Goal: Check status: Check status

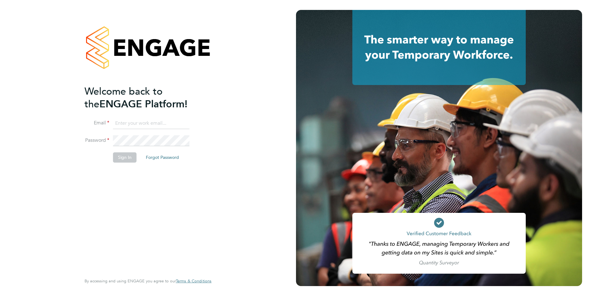
type input "creditcontrol@skilledcareers.co.uk"
click at [133, 157] on button "Sign In" at bounding box center [125, 157] width 24 height 10
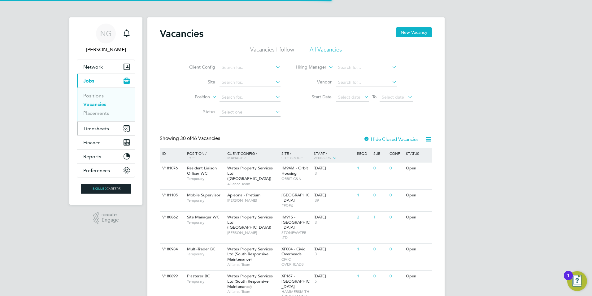
click at [102, 126] on span "Timesheets" at bounding box center [96, 128] width 26 height 6
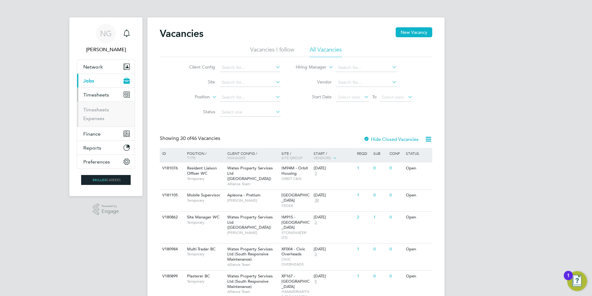
click at [96, 94] on span "Timesheets" at bounding box center [96, 95] width 26 height 6
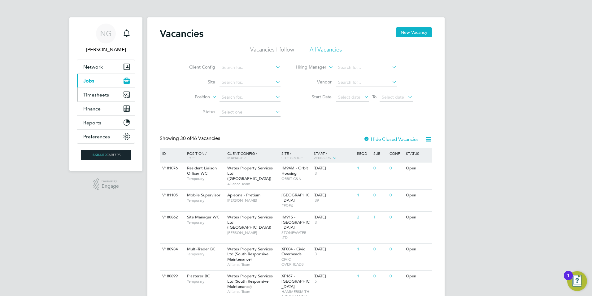
click at [95, 94] on span "Timesheets" at bounding box center [96, 95] width 26 height 6
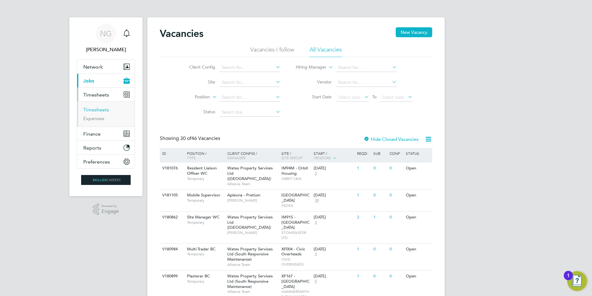
click at [96, 110] on link "Timesheets" at bounding box center [96, 110] width 26 height 6
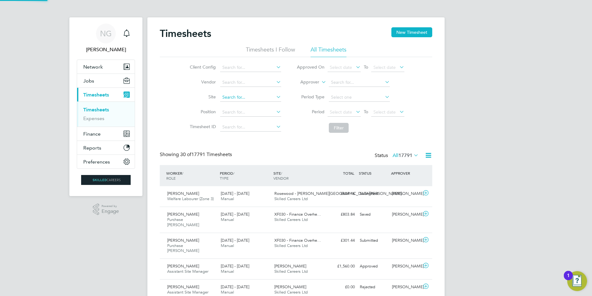
click at [228, 94] on input at bounding box center [250, 97] width 61 height 9
click at [257, 107] on li "IM99P - (RM) Barnsley Hoyland 24-25" at bounding box center [259, 106] width 79 height 8
type input "IM99P - (RM) Barnsley Hoyland 24-25"
click at [355, 115] on icon at bounding box center [355, 111] width 0 height 9
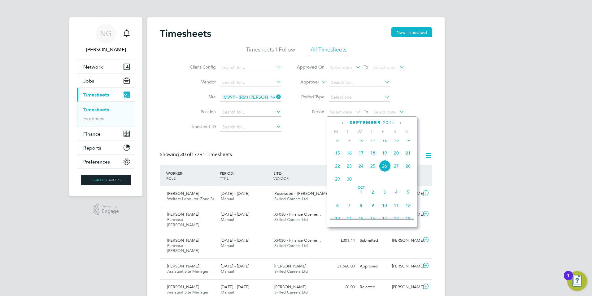
click at [343, 124] on icon at bounding box center [344, 123] width 6 height 7
click at [343, 123] on icon at bounding box center [344, 123] width 6 height 7
click at [398, 122] on icon at bounding box center [400, 123] width 6 height 7
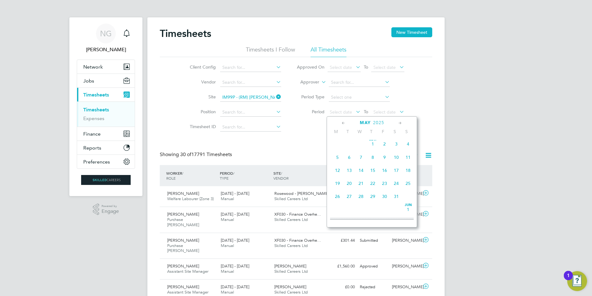
click at [348, 185] on span "20" at bounding box center [350, 183] width 12 height 12
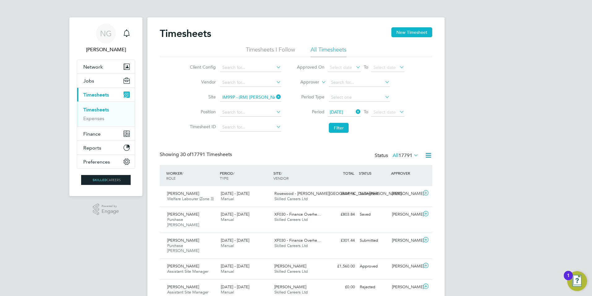
click at [398, 109] on icon at bounding box center [398, 111] width 0 height 9
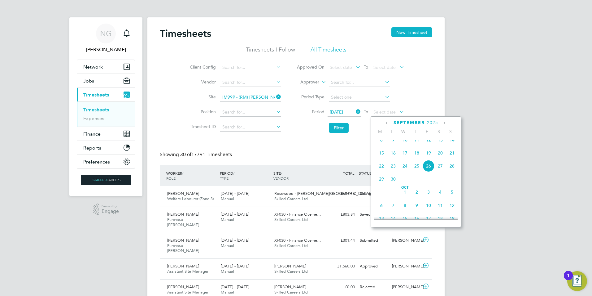
click at [388, 124] on icon at bounding box center [388, 123] width 6 height 7
click at [443, 122] on icon at bounding box center [444, 123] width 6 height 7
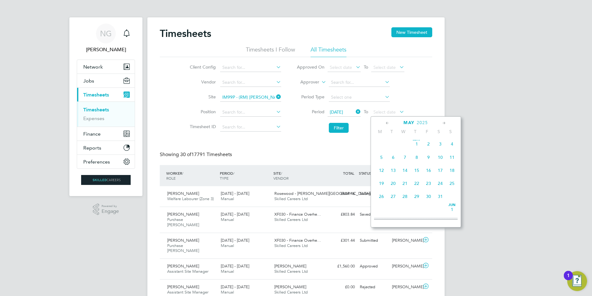
click at [394, 184] on span "20" at bounding box center [394, 183] width 12 height 12
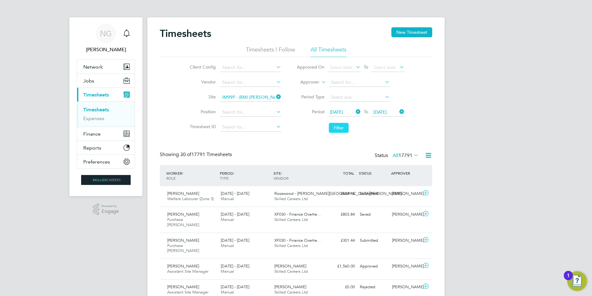
click at [341, 127] on button "Filter" at bounding box center [339, 128] width 20 height 10
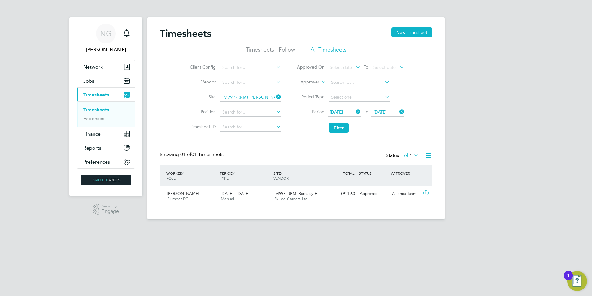
click at [355, 112] on icon at bounding box center [355, 111] width 0 height 9
click at [355, 113] on icon at bounding box center [355, 111] width 0 height 9
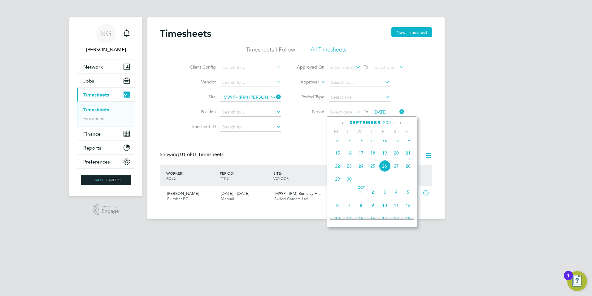
click at [344, 123] on icon at bounding box center [344, 123] width 6 height 7
click at [338, 186] on span "21" at bounding box center [338, 185] width 12 height 12
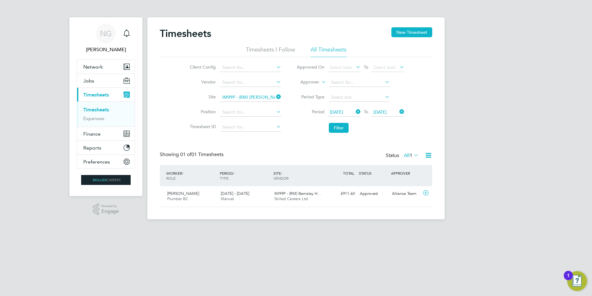
click at [398, 112] on icon at bounding box center [398, 111] width 0 height 9
click at [391, 112] on span "Select date" at bounding box center [385, 112] width 22 height 6
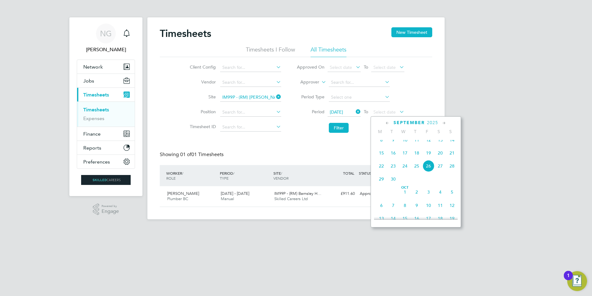
click at [386, 122] on icon at bounding box center [388, 123] width 6 height 7
click at [387, 122] on icon at bounding box center [388, 123] width 6 height 7
click at [430, 186] on span "25" at bounding box center [429, 185] width 12 height 12
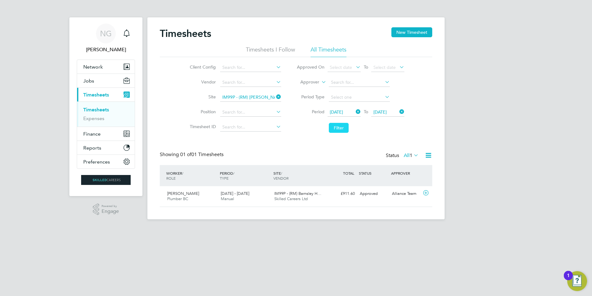
click at [342, 126] on button "Filter" at bounding box center [339, 128] width 20 height 10
click at [355, 110] on icon at bounding box center [355, 111] width 0 height 9
click at [398, 111] on icon at bounding box center [398, 111] width 0 height 9
click at [237, 127] on input at bounding box center [250, 127] width 61 height 9
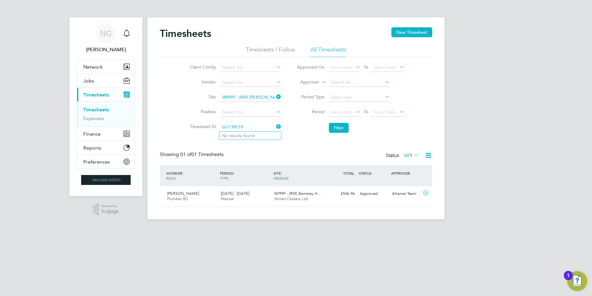
click at [226, 126] on input "ts1739519" at bounding box center [250, 127] width 61 height 9
type input "TS1739519"
click at [275, 97] on icon at bounding box center [275, 96] width 0 height 9
click at [251, 129] on input at bounding box center [250, 127] width 61 height 9
type input "TS1739519"
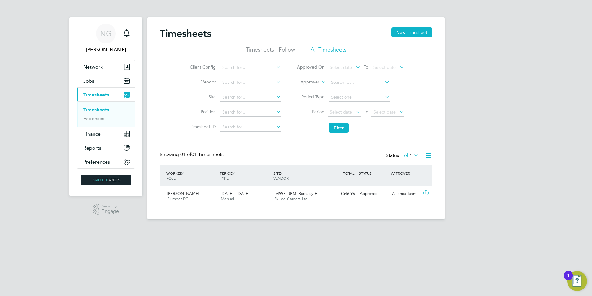
click at [97, 110] on link "Timesheets" at bounding box center [96, 110] width 26 height 6
click at [236, 99] on input at bounding box center [250, 97] width 61 height 9
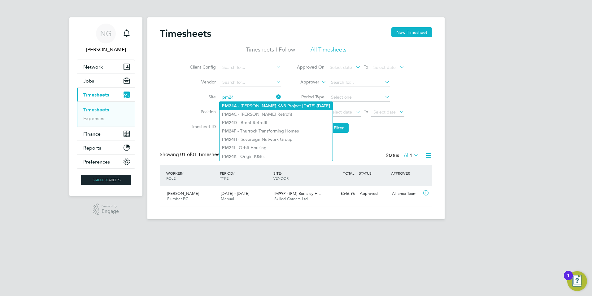
click at [254, 105] on li "PM24 A - Hackney K&B Project 2023-2024" at bounding box center [276, 106] width 113 height 8
type input "PM24A - Hackney K&B Project 2023-2024"
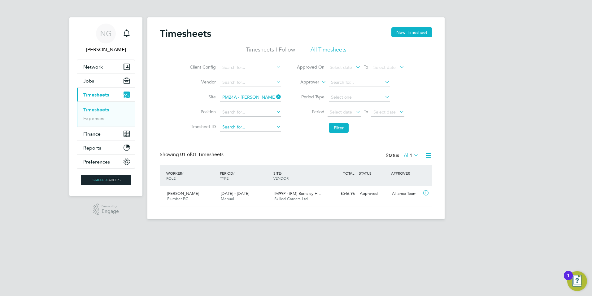
click at [231, 128] on input at bounding box center [250, 127] width 61 height 9
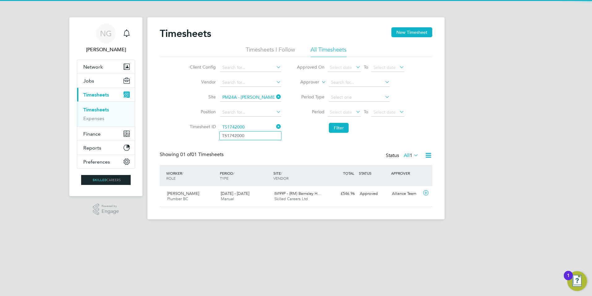
type input "TS1742000"
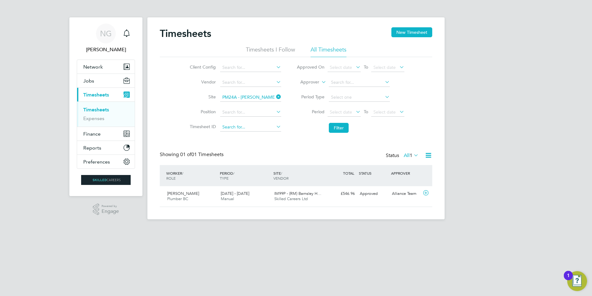
click at [238, 128] on input at bounding box center [250, 127] width 61 height 9
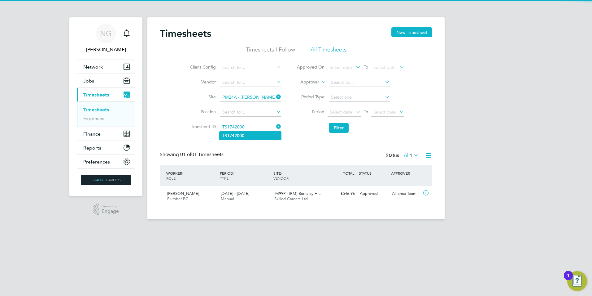
type input "TS1742000"
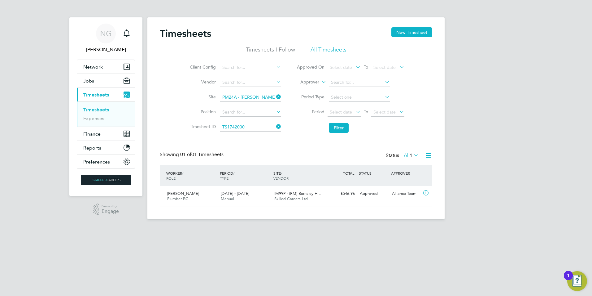
click at [252, 135] on li "TS1742000" at bounding box center [251, 135] width 62 height 8
click at [341, 125] on button "Filter" at bounding box center [339, 128] width 20 height 10
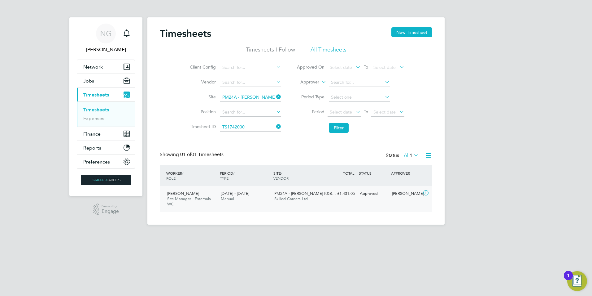
click at [291, 197] on span "Skilled Careers Ltd" at bounding box center [290, 198] width 33 height 5
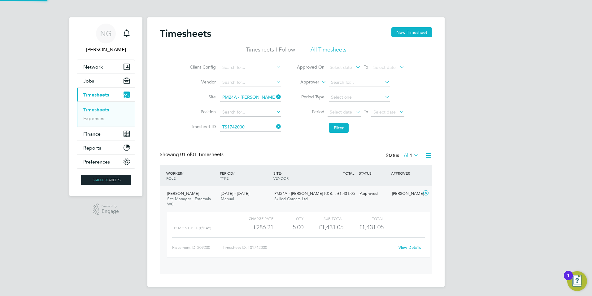
scroll to position [11, 60]
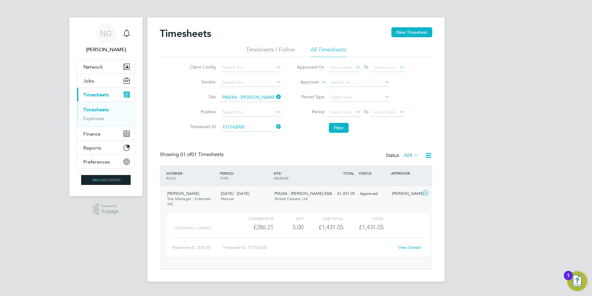
click at [412, 245] on link "View Details" at bounding box center [410, 246] width 23 height 5
click at [94, 134] on span "Finance" at bounding box center [91, 134] width 17 height 6
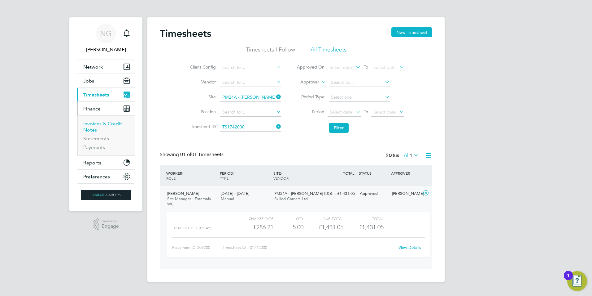
click at [93, 124] on link "Invoices & Credit Notes" at bounding box center [102, 127] width 39 height 12
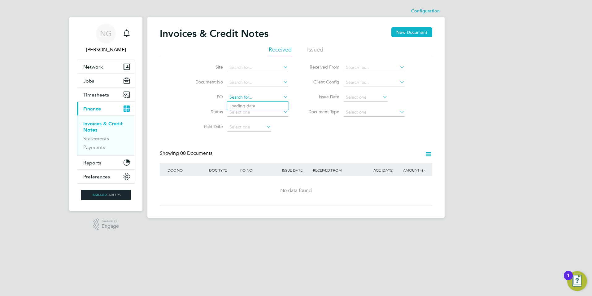
click at [243, 96] on input at bounding box center [257, 97] width 61 height 9
drag, startPoint x: 311, startPoint y: 48, endPoint x: 303, endPoint y: 82, distance: 34.7
click at [311, 49] on li "Issued" at bounding box center [315, 51] width 16 height 11
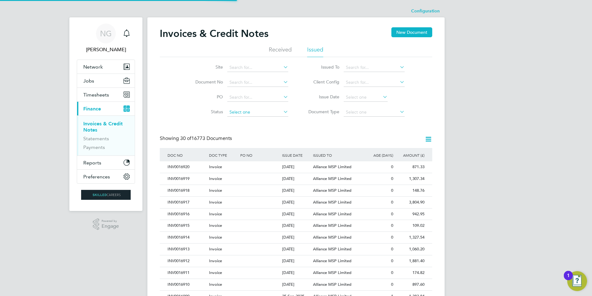
scroll to position [12, 42]
click at [245, 84] on input at bounding box center [257, 82] width 61 height 9
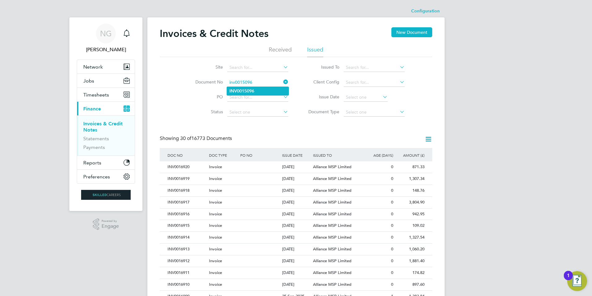
click at [249, 92] on b "INV0015096" at bounding box center [242, 90] width 25 height 5
type input "INV0015096"
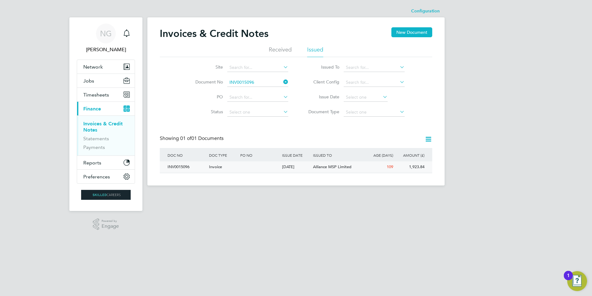
click at [190, 168] on div "INV0015096" at bounding box center [187, 166] width 42 height 11
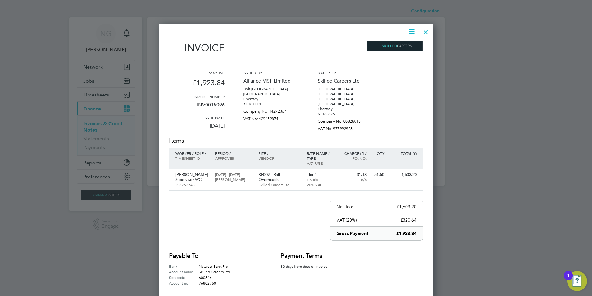
drag, startPoint x: 423, startPoint y: 32, endPoint x: 426, endPoint y: 33, distance: 3.9
click at [423, 32] on div at bounding box center [425, 30] width 11 height 11
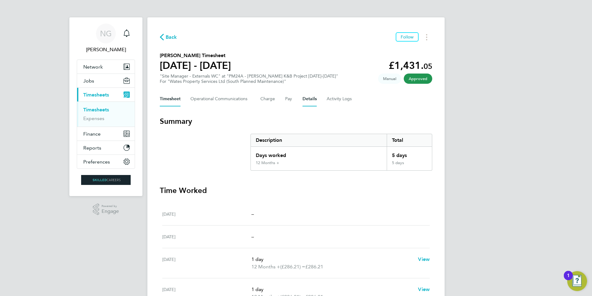
click at [308, 100] on button "Details" at bounding box center [310, 98] width 14 height 15
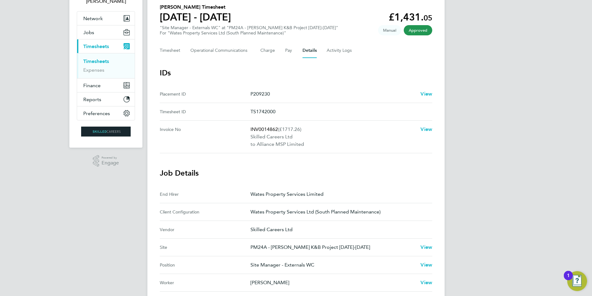
scroll to position [31, 0]
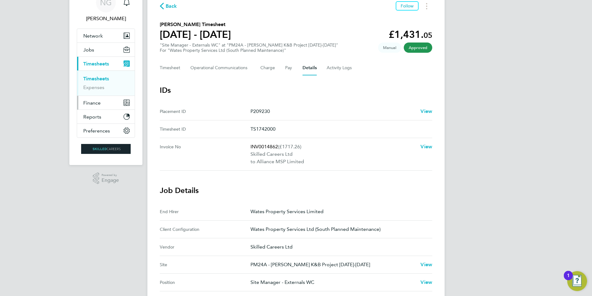
click at [95, 103] on span "Finance" at bounding box center [91, 103] width 17 height 6
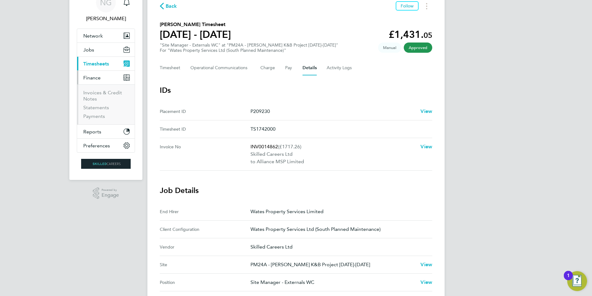
click at [99, 96] on li "Invoices & Credit Notes" at bounding box center [106, 97] width 46 height 15
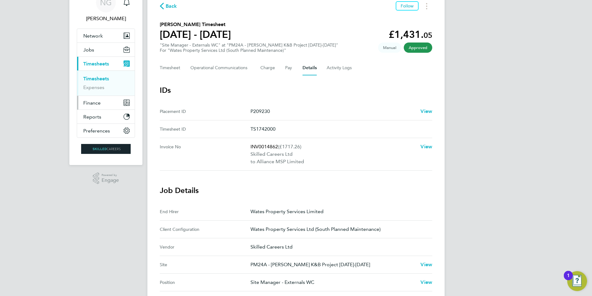
click at [92, 102] on span "Finance" at bounding box center [91, 103] width 17 height 6
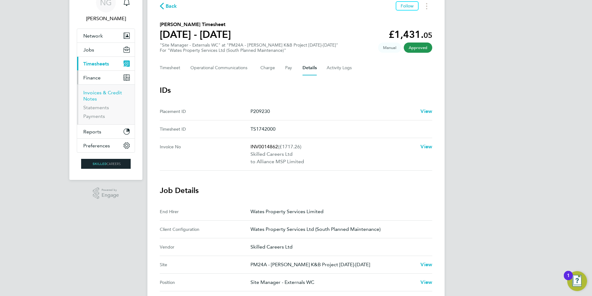
click at [92, 95] on link "Invoices & Credit Notes" at bounding box center [102, 96] width 39 height 12
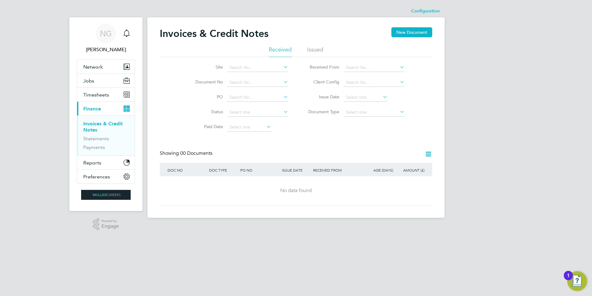
click at [319, 47] on li "Issued" at bounding box center [315, 51] width 16 height 11
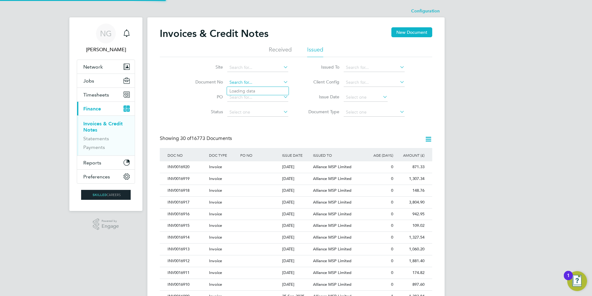
click at [242, 81] on input at bounding box center [257, 82] width 61 height 9
click at [251, 93] on b "INV0014557" at bounding box center [242, 90] width 25 height 5
type input "INV0014557"
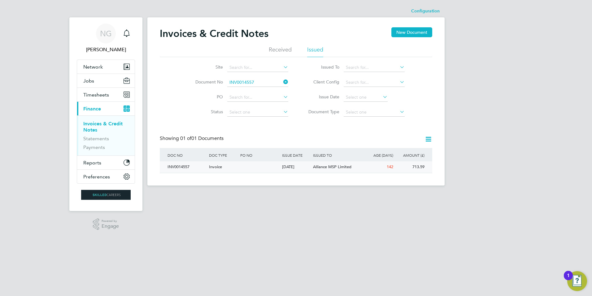
click at [185, 165] on div "INV0014557" at bounding box center [187, 166] width 42 height 11
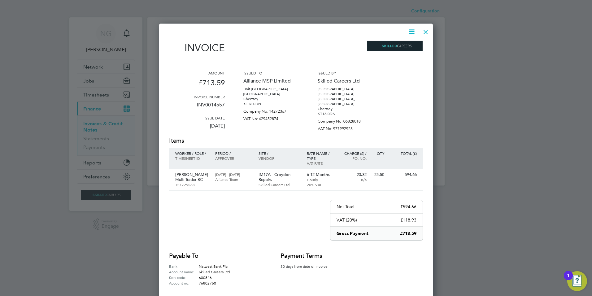
click at [426, 31] on div at bounding box center [425, 30] width 11 height 11
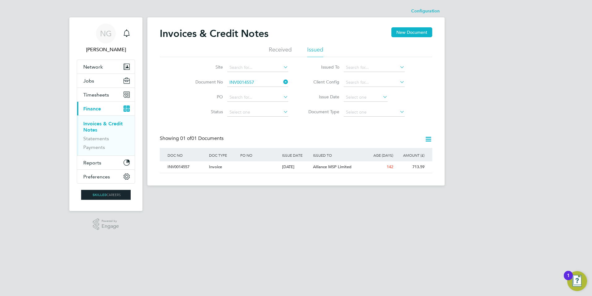
click at [280, 50] on li "Received" at bounding box center [280, 51] width 23 height 11
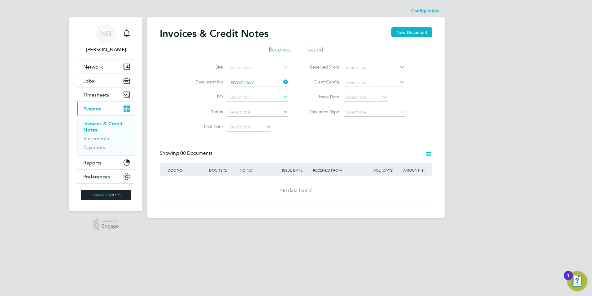
click at [316, 47] on li "Issued" at bounding box center [315, 51] width 16 height 11
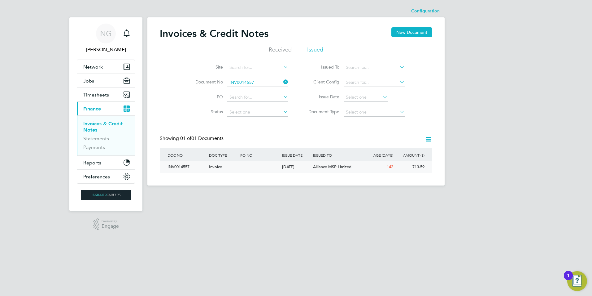
click at [179, 166] on div "INV0014557" at bounding box center [187, 166] width 42 height 11
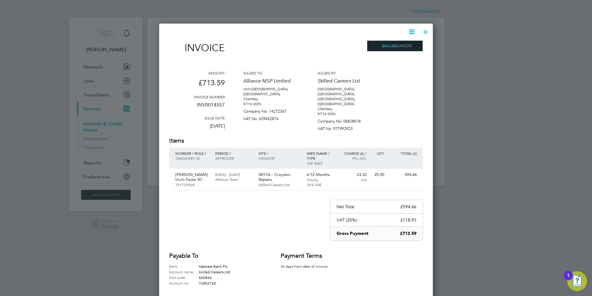
drag, startPoint x: 428, startPoint y: 32, endPoint x: 504, endPoint y: 3, distance: 81.4
click at [429, 32] on div at bounding box center [425, 30] width 11 height 11
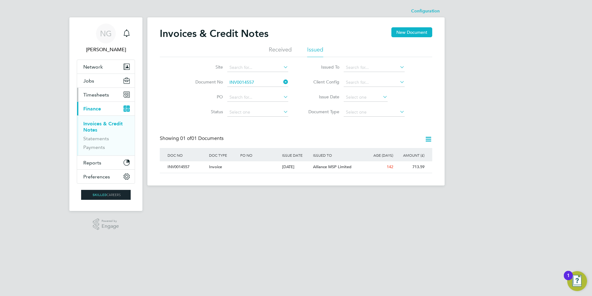
click at [101, 93] on span "Timesheets" at bounding box center [96, 95] width 26 height 6
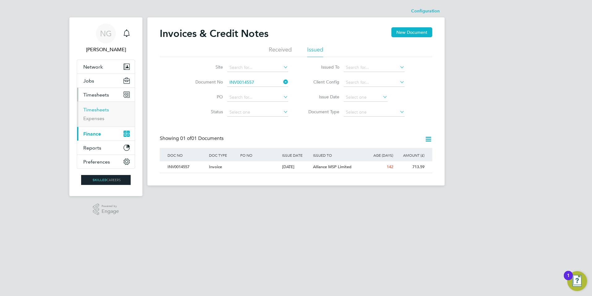
click at [98, 112] on link "Timesheets" at bounding box center [96, 110] width 26 height 6
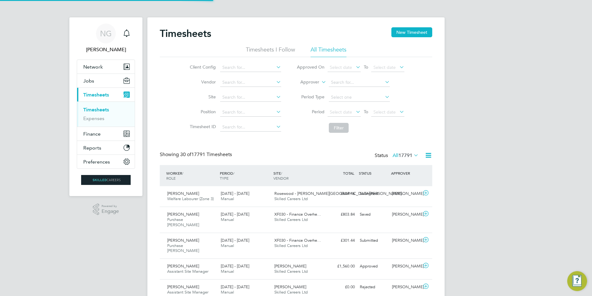
scroll to position [16, 54]
drag, startPoint x: 247, startPoint y: 127, endPoint x: 219, endPoint y: 152, distance: 37.8
click at [247, 127] on input at bounding box center [250, 127] width 61 height 9
type input "TS1750537"
click at [337, 128] on button "Filter" at bounding box center [339, 128] width 20 height 10
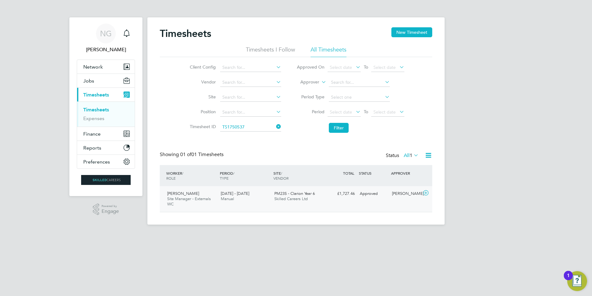
click at [286, 195] on span "PM23S - Clarion Year 6" at bounding box center [294, 193] width 41 height 5
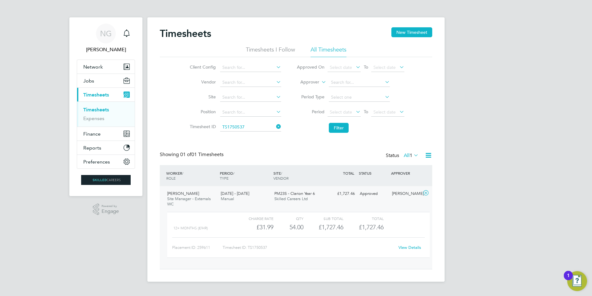
click at [411, 247] on link "View Details" at bounding box center [410, 246] width 23 height 5
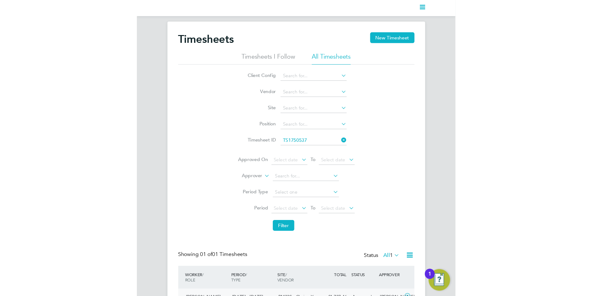
scroll to position [11, 60]
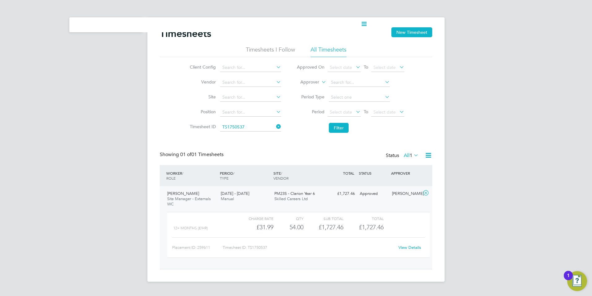
click at [275, 125] on icon at bounding box center [275, 126] width 0 height 9
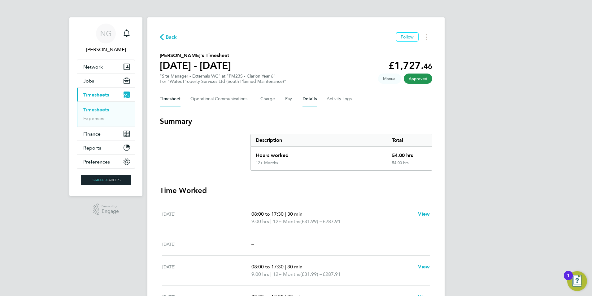
click at [305, 99] on button "Details" at bounding box center [310, 98] width 14 height 15
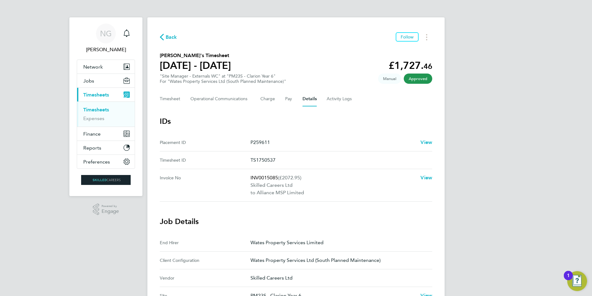
click at [270, 180] on p "INV0015085 (£2072.95)" at bounding box center [333, 177] width 165 height 7
click at [427, 175] on span "View" at bounding box center [427, 177] width 12 height 6
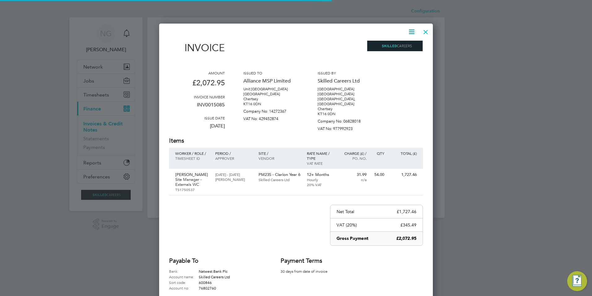
scroll to position [300, 274]
click at [428, 31] on div at bounding box center [425, 30] width 11 height 11
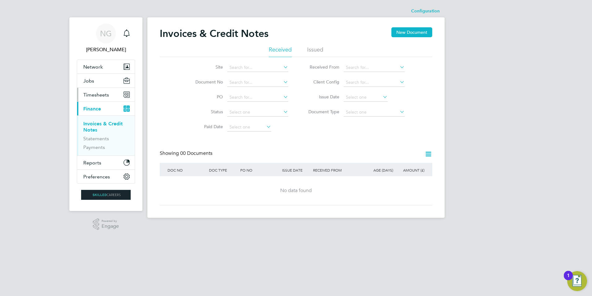
click at [94, 93] on span "Timesheets" at bounding box center [96, 95] width 26 height 6
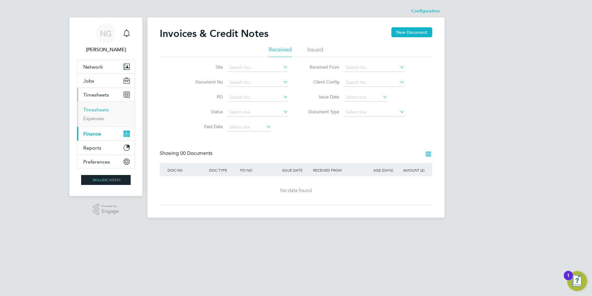
click at [94, 107] on link "Timesheets" at bounding box center [96, 110] width 26 height 6
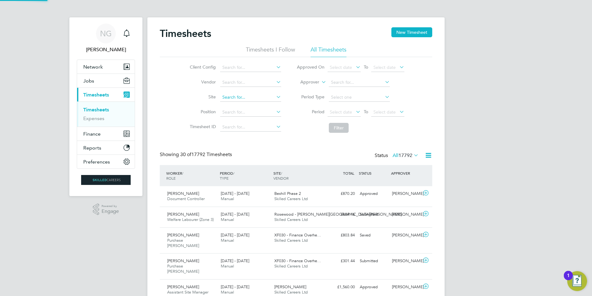
click at [237, 99] on input at bounding box center [250, 97] width 61 height 9
click at [239, 106] on li "XF009 - Rail Overheads" at bounding box center [251, 106] width 62 height 8
type input "XF009 - Rail Overheads"
click at [355, 112] on icon at bounding box center [355, 111] width 0 height 9
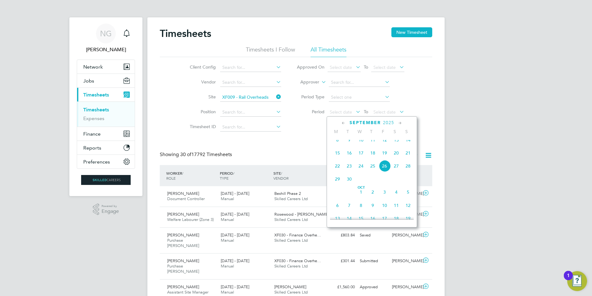
click at [343, 122] on icon at bounding box center [344, 123] width 6 height 7
click at [397, 158] on span "10" at bounding box center [397, 159] width 12 height 12
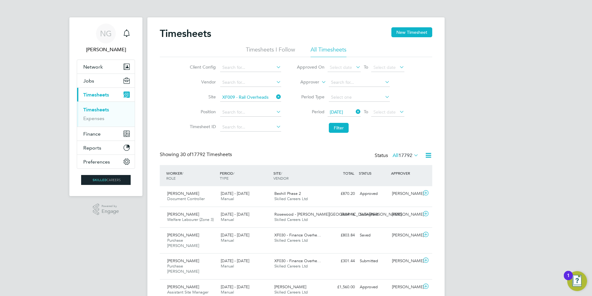
click at [398, 112] on icon at bounding box center [398, 111] width 0 height 9
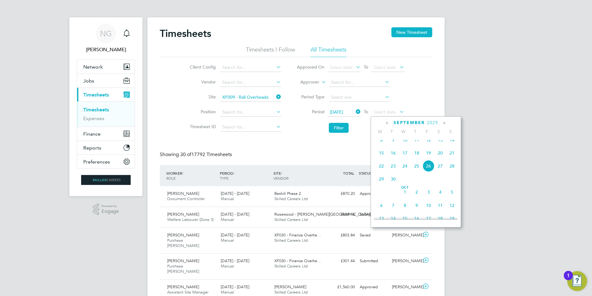
click at [388, 124] on icon at bounding box center [388, 123] width 6 height 7
click at [429, 170] on span "16" at bounding box center [429, 172] width 12 height 12
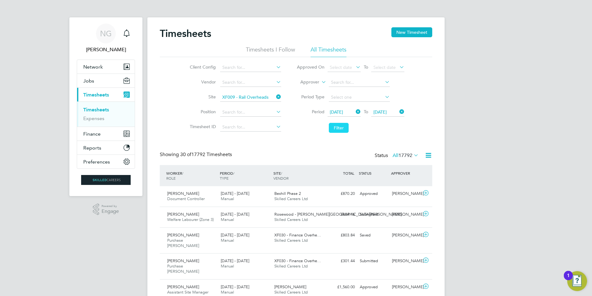
click at [346, 124] on button "Filter" at bounding box center [339, 128] width 20 height 10
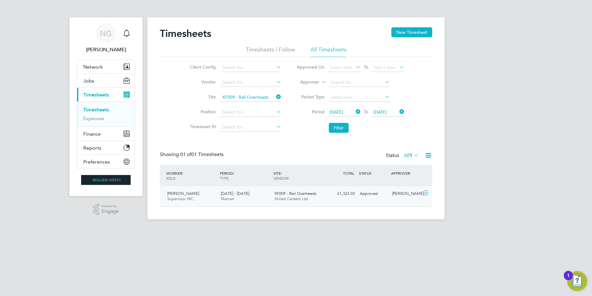
click at [292, 194] on span "XF009 - Rail Overheads" at bounding box center [295, 193] width 42 height 5
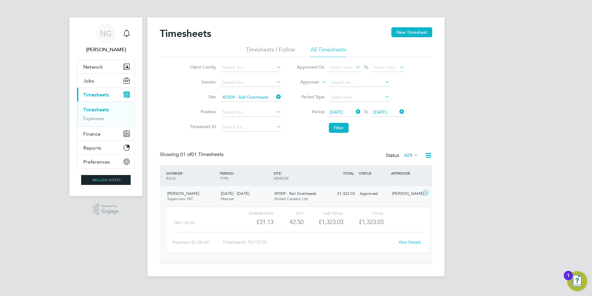
click at [401, 242] on link "View Details" at bounding box center [410, 241] width 23 height 5
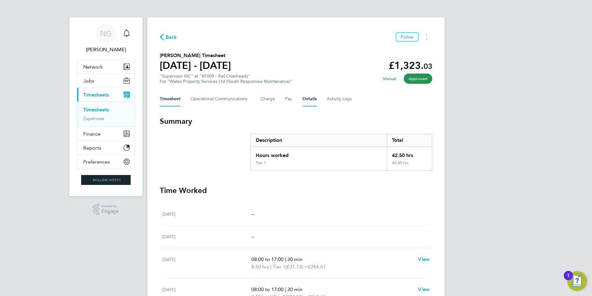
click at [307, 98] on button "Details" at bounding box center [310, 98] width 14 height 15
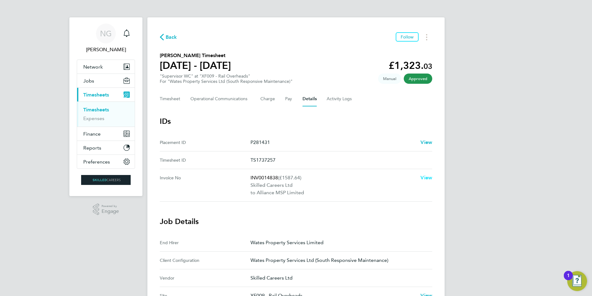
click at [427, 177] on span "View" at bounding box center [427, 177] width 12 height 6
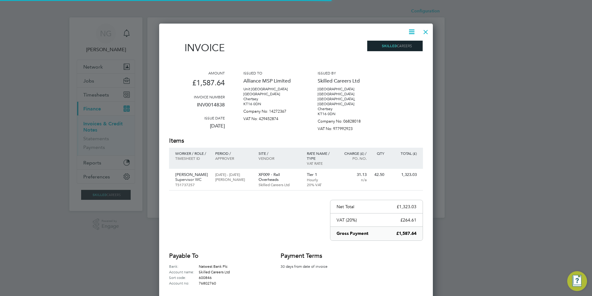
scroll to position [295, 274]
click at [428, 32] on div at bounding box center [425, 30] width 11 height 11
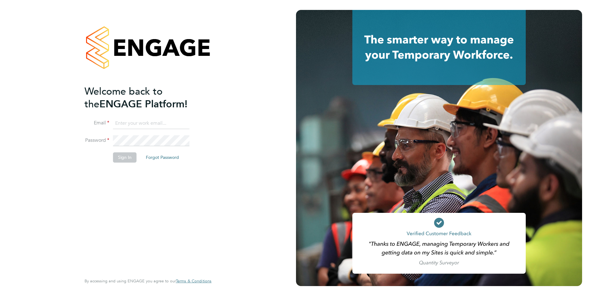
type input "[EMAIL_ADDRESS][DOMAIN_NAME]"
click at [126, 158] on button "Sign In" at bounding box center [125, 157] width 24 height 10
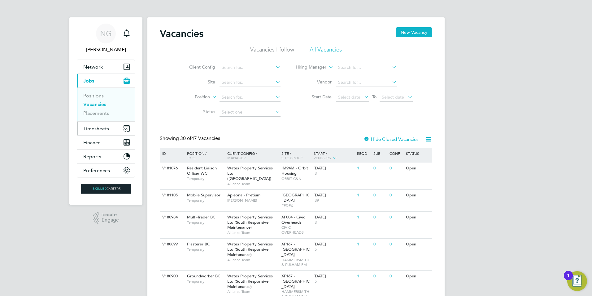
click at [99, 131] on span "Timesheets" at bounding box center [96, 128] width 26 height 6
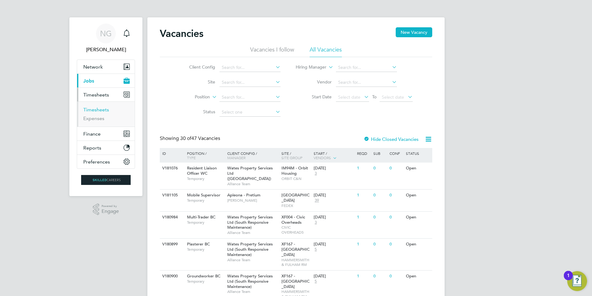
click at [97, 109] on link "Timesheets" at bounding box center [96, 110] width 26 height 6
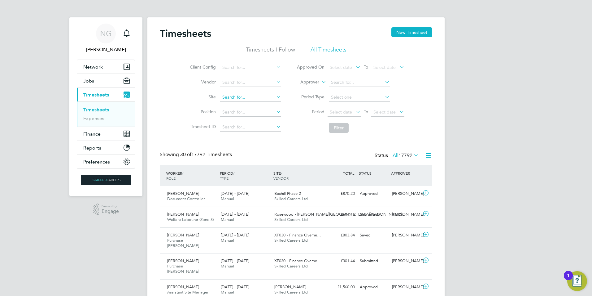
click at [232, 95] on input at bounding box center [250, 97] width 61 height 9
drag, startPoint x: 247, startPoint y: 107, endPoint x: 251, endPoint y: 107, distance: 3.4
click at [248, 107] on li "IM90B - PA Housing DTD" at bounding box center [251, 106] width 62 height 8
type input "IM90B - PA Housing DTD"
click at [355, 112] on icon at bounding box center [355, 111] width 0 height 9
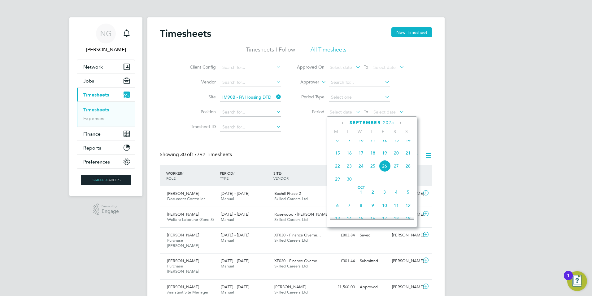
click at [341, 122] on icon at bounding box center [344, 123] width 6 height 7
click at [343, 122] on icon at bounding box center [344, 123] width 6 height 7
click at [394, 199] on span "31" at bounding box center [397, 198] width 12 height 12
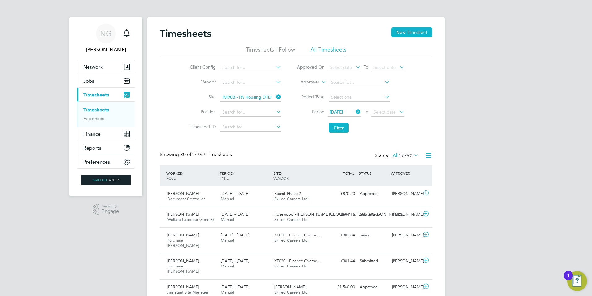
click at [398, 114] on icon at bounding box center [398, 111] width 0 height 9
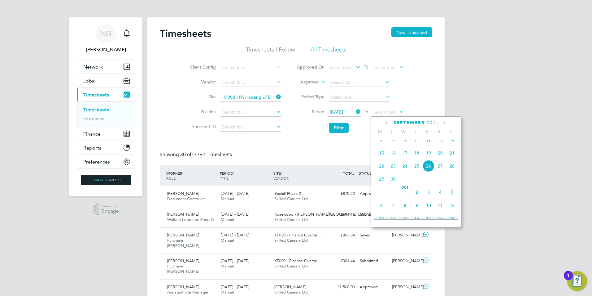
click at [387, 122] on icon at bounding box center [388, 123] width 6 height 7
click at [444, 123] on icon at bounding box center [444, 123] width 6 height 7
click at [428, 159] on span "6" at bounding box center [429, 157] width 12 height 12
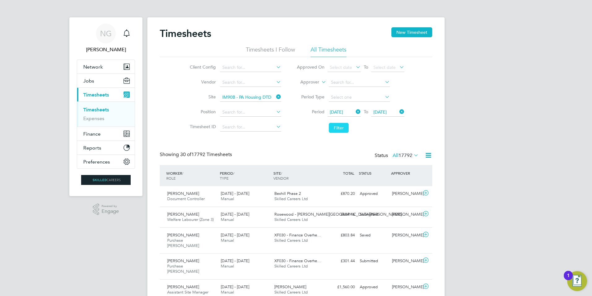
click at [339, 126] on button "Filter" at bounding box center [339, 128] width 20 height 10
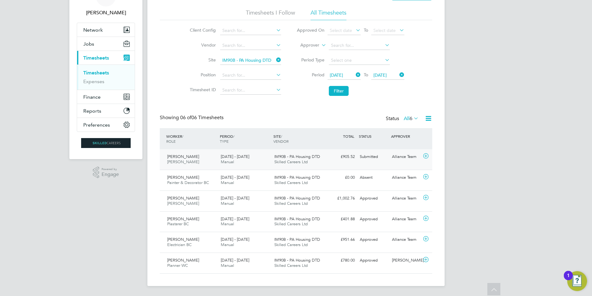
click at [295, 157] on span "IM90B - PA Housing DTD" at bounding box center [297, 156] width 46 height 5
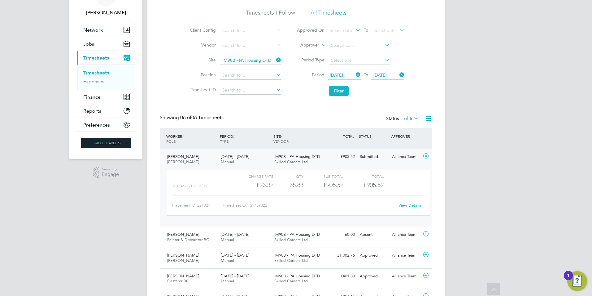
click at [411, 205] on link "View Details" at bounding box center [410, 204] width 23 height 5
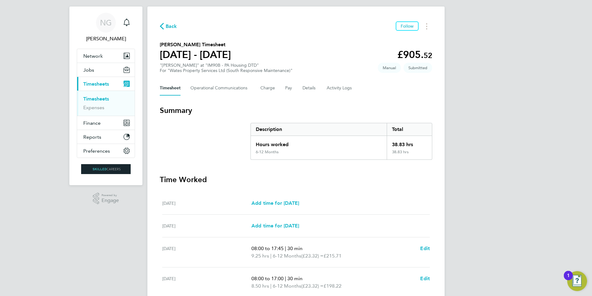
scroll to position [2, 0]
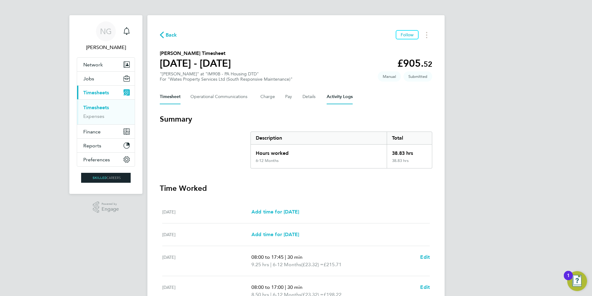
click at [340, 95] on Logs-tab "Activity Logs" at bounding box center [340, 96] width 26 height 15
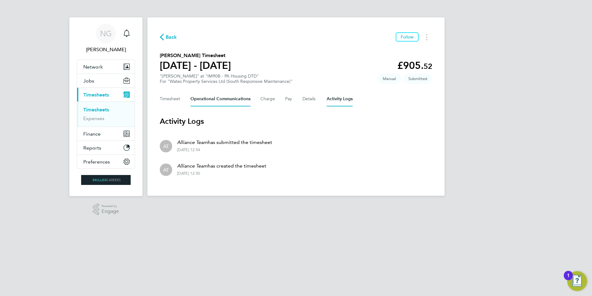
click at [217, 97] on Communications-tab "Operational Communications" at bounding box center [221, 98] width 60 height 15
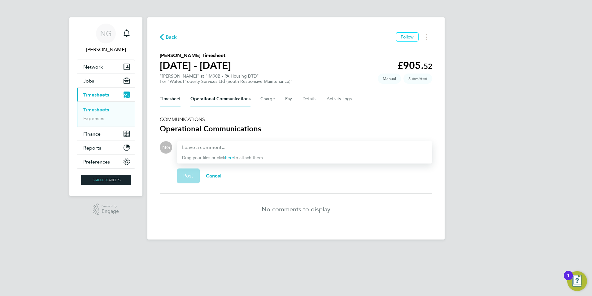
click at [164, 97] on button "Timesheet" at bounding box center [170, 98] width 21 height 15
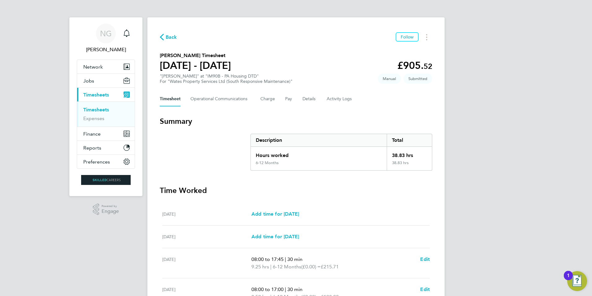
click at [97, 108] on link "Timesheets" at bounding box center [96, 110] width 26 height 6
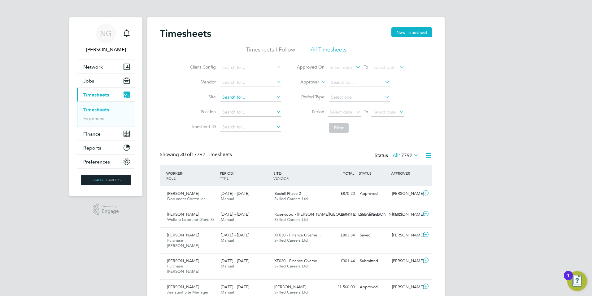
click at [235, 96] on input at bounding box center [250, 97] width 61 height 9
click at [237, 104] on li "PM23R - Clarion Housing" at bounding box center [251, 106] width 62 height 8
type input "PM23R - Clarion Housing"
click at [355, 111] on icon at bounding box center [355, 111] width 0 height 9
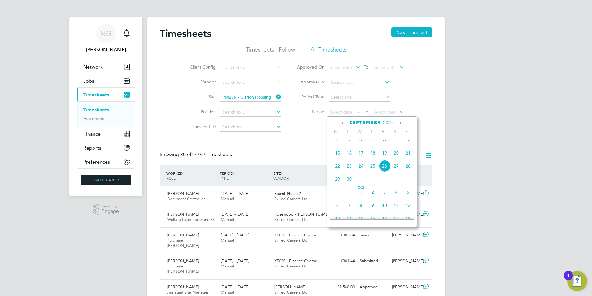
click at [342, 123] on icon at bounding box center [344, 123] width 6 height 7
click at [397, 171] on span "19" at bounding box center [397, 172] width 12 height 12
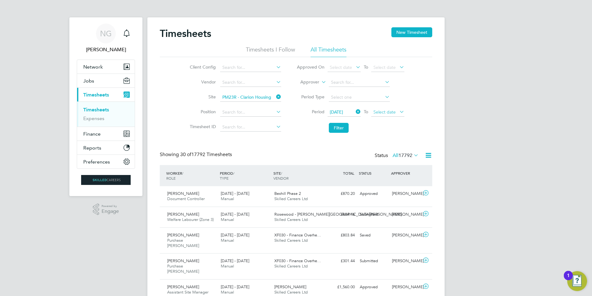
click at [393, 110] on span "Select date" at bounding box center [385, 112] width 22 height 6
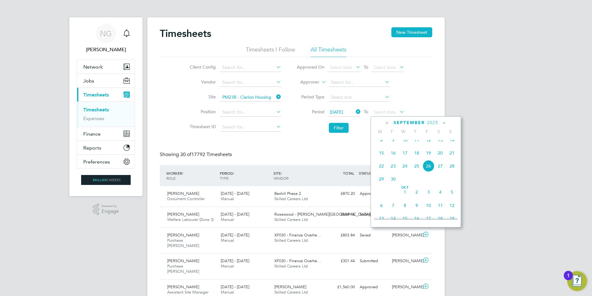
click at [386, 122] on icon at bounding box center [388, 123] width 6 height 7
click at [428, 186] on span "25" at bounding box center [429, 185] width 12 height 12
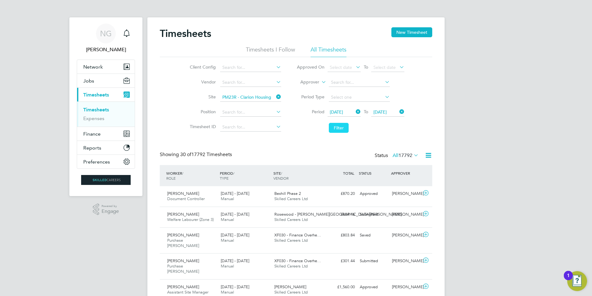
click at [337, 126] on button "Filter" at bounding box center [339, 128] width 20 height 10
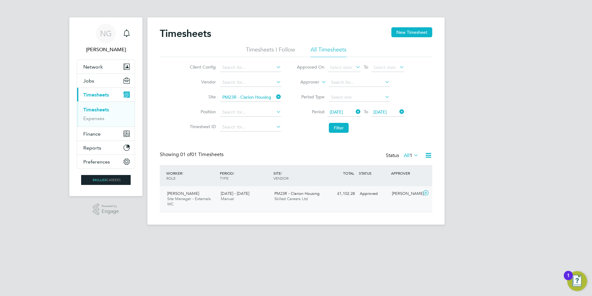
click at [271, 194] on div "19 - 25 Apr 2025 Manual" at bounding box center [245, 195] width 54 height 15
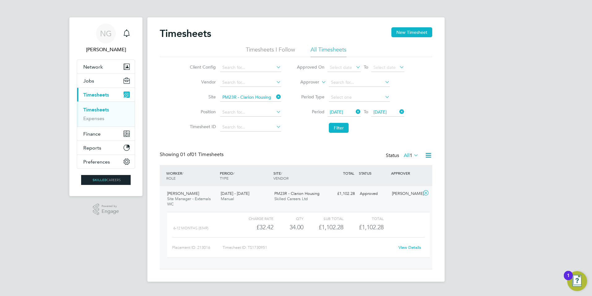
click at [404, 248] on link "View Details" at bounding box center [410, 246] width 23 height 5
drag, startPoint x: 278, startPoint y: 95, endPoint x: 269, endPoint y: 95, distance: 9.0
click at [275, 95] on icon at bounding box center [275, 96] width 0 height 9
click at [260, 96] on input at bounding box center [250, 97] width 61 height 9
click at [227, 96] on input at bounding box center [250, 97] width 61 height 9
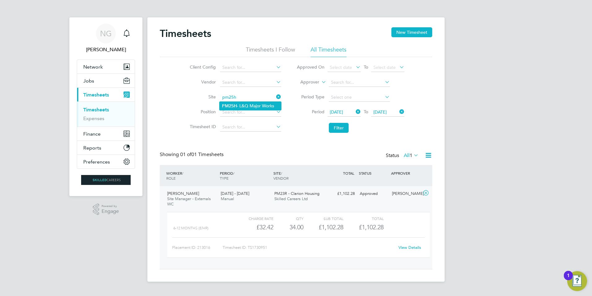
drag, startPoint x: 231, startPoint y: 104, endPoint x: 235, endPoint y: 106, distance: 4.3
click at [231, 104] on b "PM25H" at bounding box center [229, 105] width 15 height 5
type input "PM25H - L&Q Major Works"
click at [355, 111] on icon at bounding box center [355, 111] width 0 height 9
click at [398, 111] on icon at bounding box center [398, 111] width 0 height 9
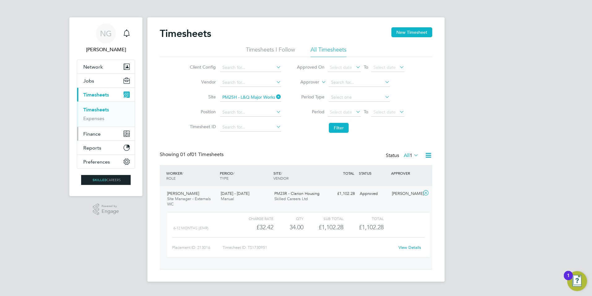
click at [95, 133] on span "Finance" at bounding box center [91, 134] width 17 height 6
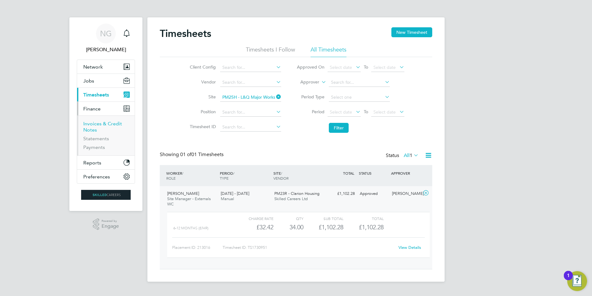
click at [94, 126] on link "Invoices & Credit Notes" at bounding box center [102, 127] width 39 height 12
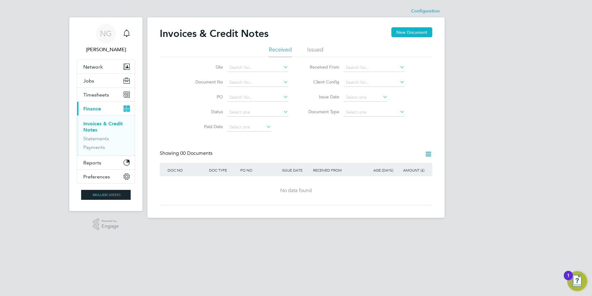
click at [309, 50] on li "Issued" at bounding box center [315, 51] width 16 height 11
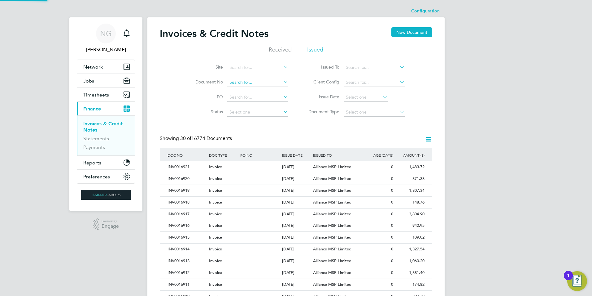
scroll to position [12, 42]
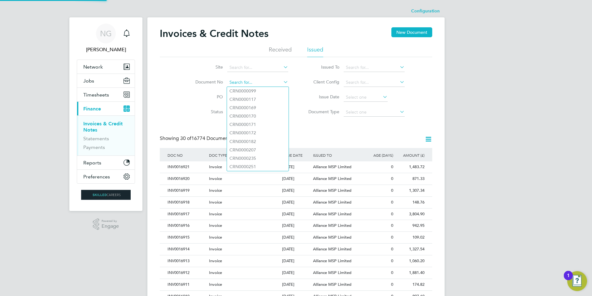
click at [241, 83] on input at bounding box center [257, 82] width 61 height 9
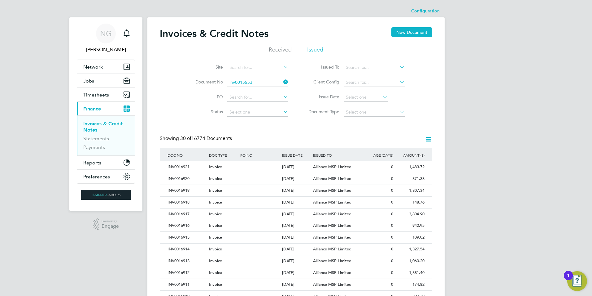
click at [252, 91] on b "INV0015553" at bounding box center [242, 90] width 25 height 5
type input "INV0015553"
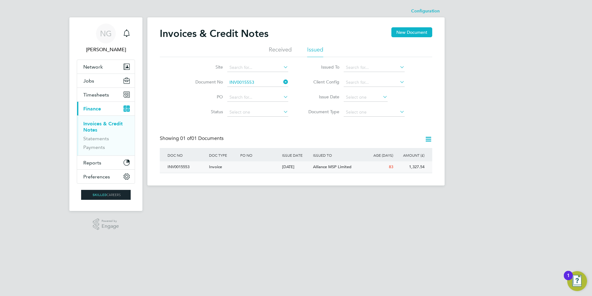
click at [340, 165] on span "Alliance MSP Limited" at bounding box center [332, 166] width 38 height 5
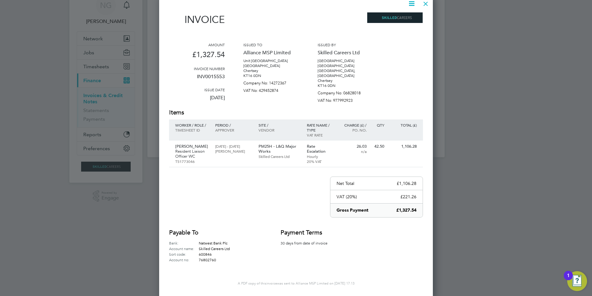
click at [428, 3] on div at bounding box center [425, 2] width 11 height 11
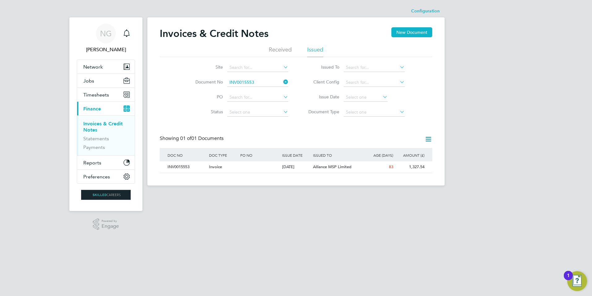
drag, startPoint x: 285, startPoint y: 80, endPoint x: 194, endPoint y: 103, distance: 93.5
click at [282, 80] on icon at bounding box center [282, 81] width 0 height 9
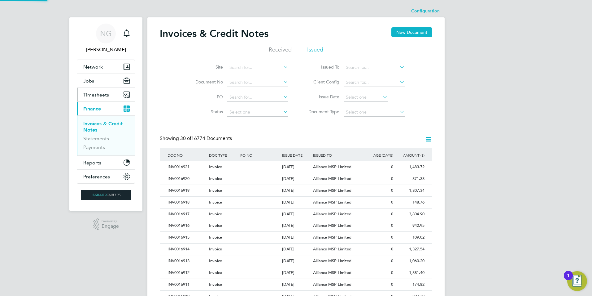
scroll to position [12, 42]
click at [79, 90] on button "Timesheets" at bounding box center [106, 95] width 58 height 14
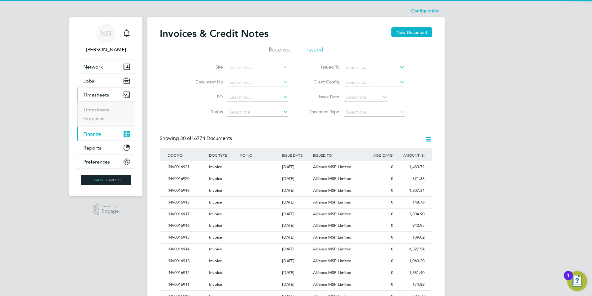
click at [89, 93] on span "Timesheets" at bounding box center [96, 95] width 26 height 6
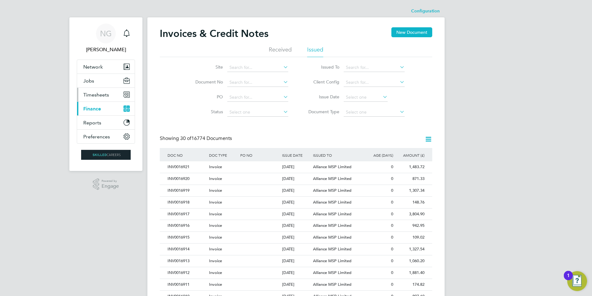
click at [90, 89] on button "Timesheets" at bounding box center [106, 95] width 58 height 14
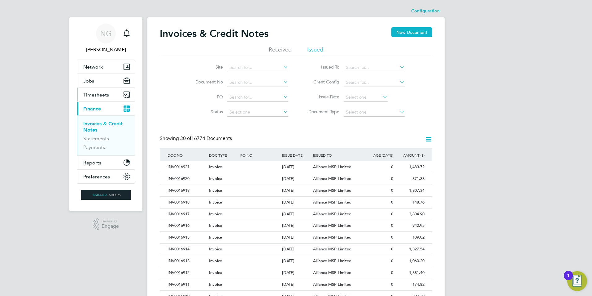
click at [96, 95] on span "Timesheets" at bounding box center [96, 95] width 26 height 6
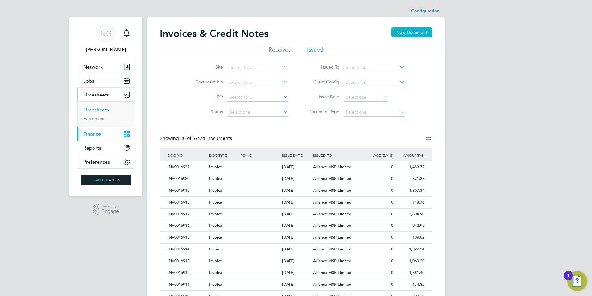
click at [96, 109] on link "Timesheets" at bounding box center [96, 110] width 26 height 6
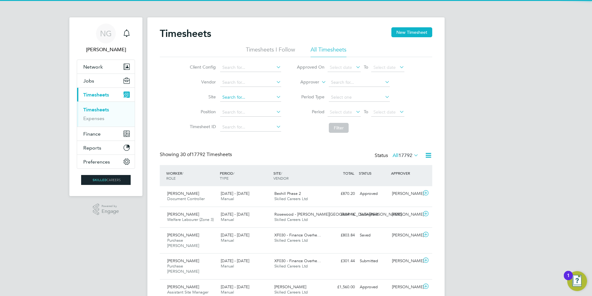
click at [255, 98] on input at bounding box center [250, 97] width 61 height 9
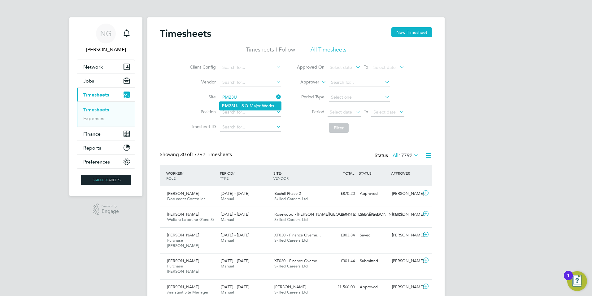
click at [230, 108] on b "PM23U" at bounding box center [229, 105] width 15 height 5
type input "PM23U - L&Q Major Works"
click at [337, 111] on span "Select date" at bounding box center [341, 112] width 22 height 6
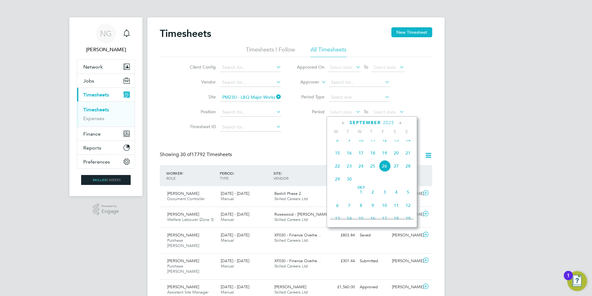
click at [342, 123] on icon at bounding box center [344, 123] width 6 height 7
click at [394, 186] on span "24" at bounding box center [397, 185] width 12 height 12
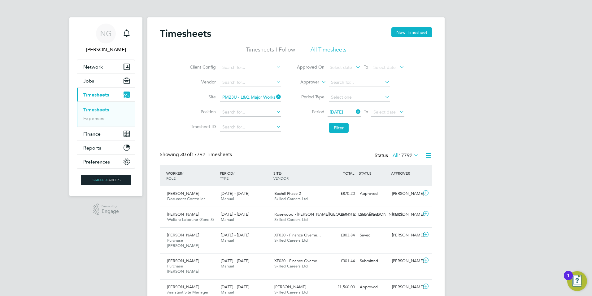
click at [398, 111] on icon at bounding box center [398, 111] width 0 height 9
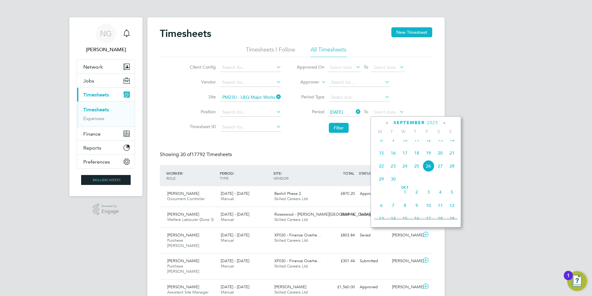
click at [387, 123] on icon at bounding box center [388, 123] width 6 height 7
click at [428, 199] on span "30" at bounding box center [429, 198] width 12 height 12
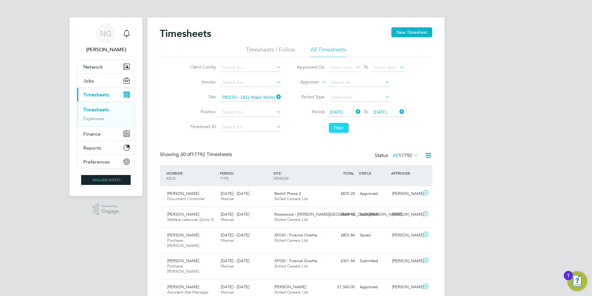
click at [342, 127] on button "Filter" at bounding box center [339, 128] width 20 height 10
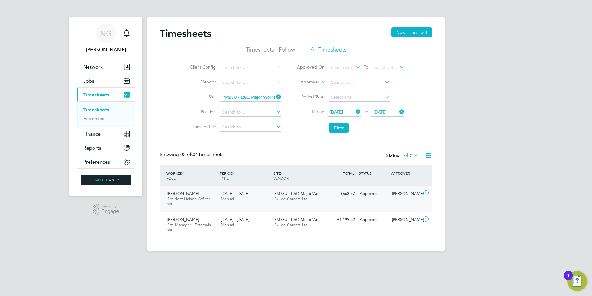
click at [231, 194] on span "24 - 30 May 2025" at bounding box center [235, 193] width 29 height 5
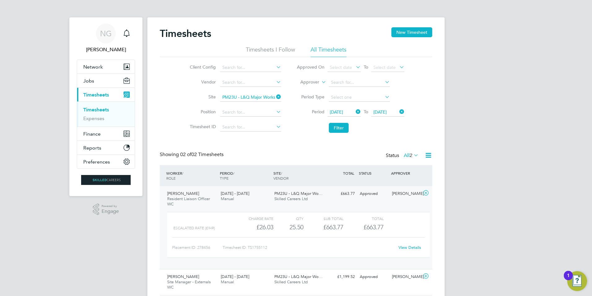
click at [413, 248] on link "View Details" at bounding box center [410, 246] width 23 height 5
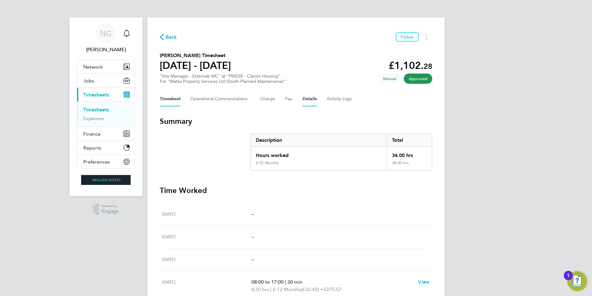
click at [311, 96] on button "Details" at bounding box center [310, 98] width 14 height 15
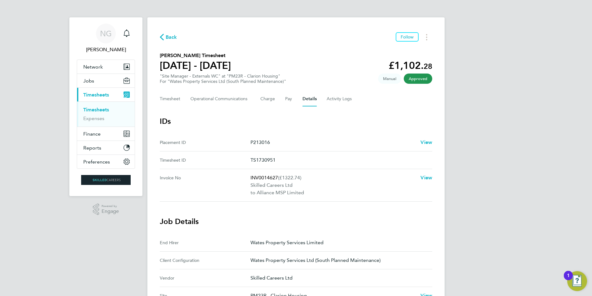
click at [261, 183] on p "Skilled Careers Ltd" at bounding box center [333, 184] width 165 height 7
click at [424, 177] on span "View" at bounding box center [427, 177] width 12 height 6
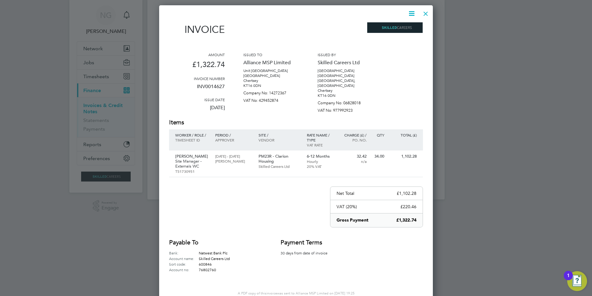
scroll to position [28, 0]
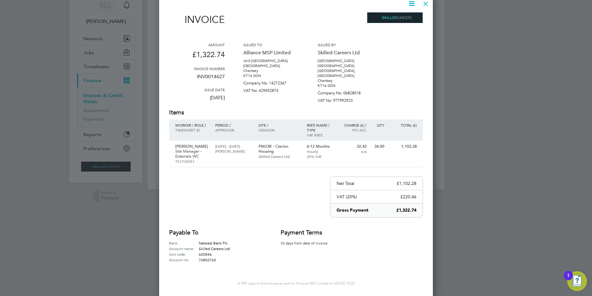
click at [425, 4] on div at bounding box center [425, 2] width 11 height 11
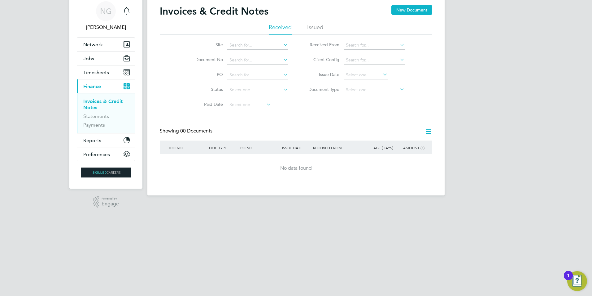
scroll to position [0, 0]
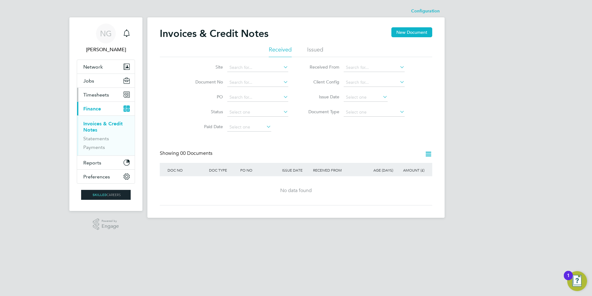
click at [94, 95] on span "Timesheets" at bounding box center [96, 95] width 26 height 6
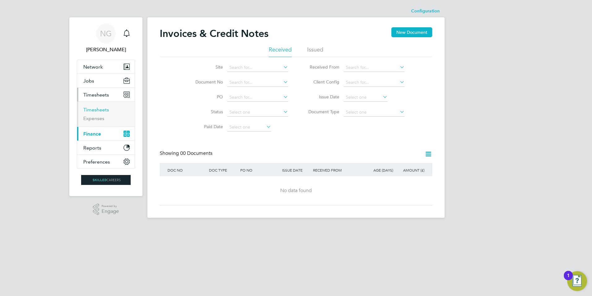
click at [94, 110] on link "Timesheets" at bounding box center [96, 110] width 26 height 6
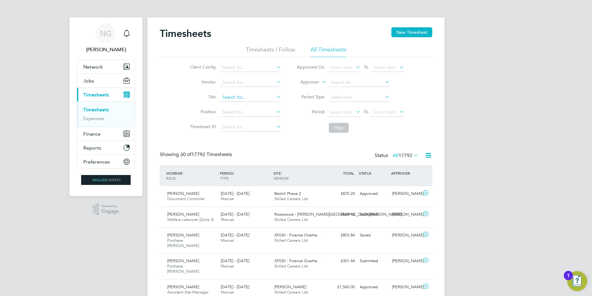
click at [243, 94] on input at bounding box center [250, 97] width 61 height 9
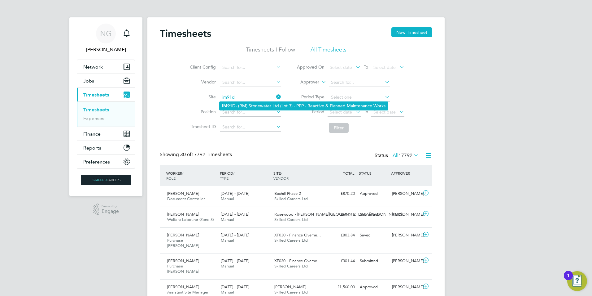
click at [262, 105] on li "IM91D - (RM) Stonewater Ltd (Lot 3) - PPP - Reactive & Planned Maintenance Works" at bounding box center [304, 106] width 169 height 8
type input "IM91D - (RM) Stonewater Ltd (Lot 3) - PPP - Reactive & Planned Maintenance Works"
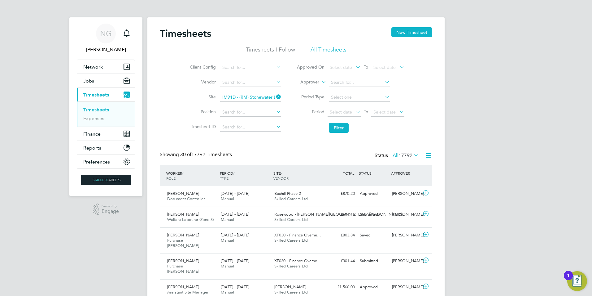
click at [355, 112] on icon at bounding box center [355, 111] width 0 height 9
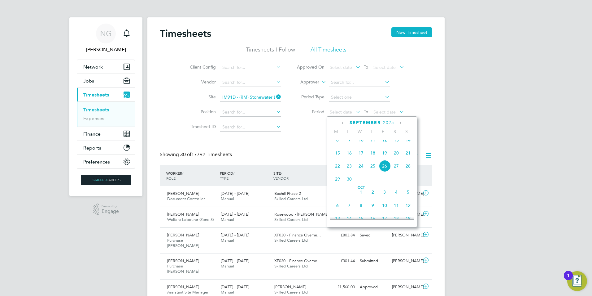
click at [341, 121] on icon at bounding box center [344, 123] width 6 height 7
click at [397, 146] on span "3" at bounding box center [397, 146] width 12 height 12
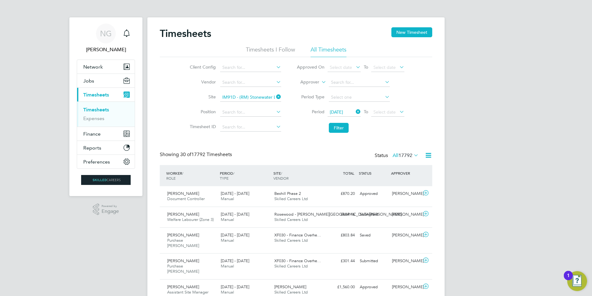
click at [398, 113] on icon at bounding box center [398, 111] width 0 height 9
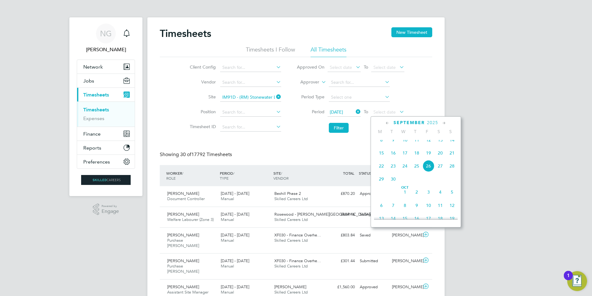
click at [388, 123] on icon at bounding box center [388, 123] width 6 height 7
click at [428, 158] on span "9" at bounding box center [429, 159] width 12 height 12
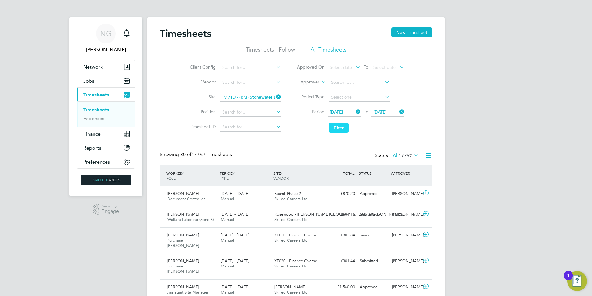
click at [344, 129] on button "Filter" at bounding box center [339, 128] width 20 height 10
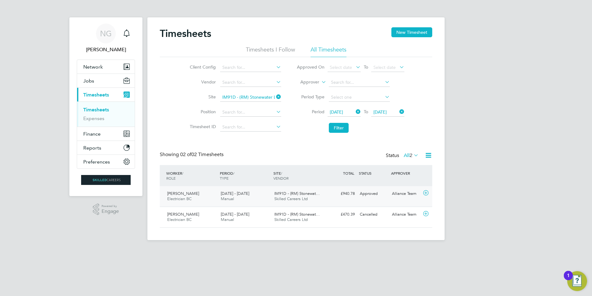
click at [348, 197] on div "£940.78 Approved" at bounding box center [341, 193] width 32 height 10
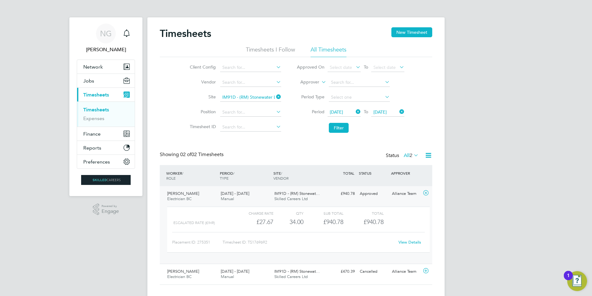
click at [408, 244] on link "View Details" at bounding box center [410, 241] width 23 height 5
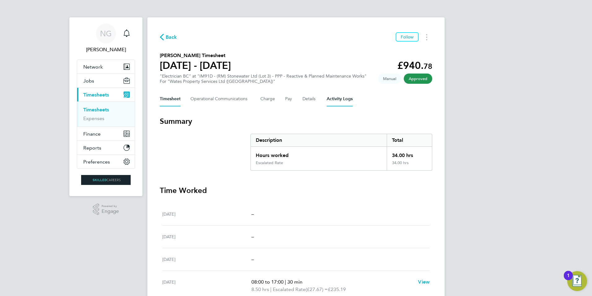
click at [342, 97] on Logs-tab "Activity Logs" at bounding box center [340, 98] width 26 height 15
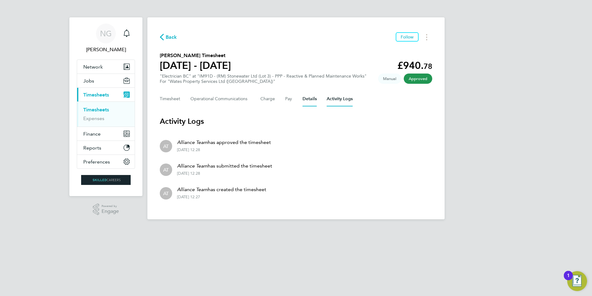
click at [304, 100] on button "Details" at bounding box center [310, 98] width 14 height 15
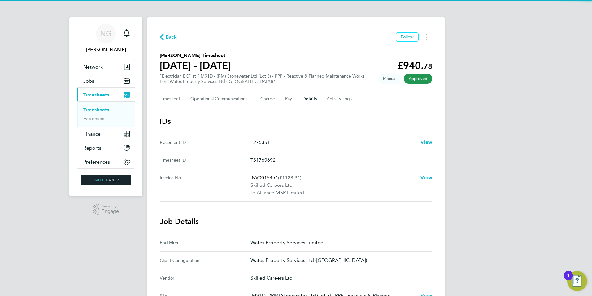
click at [277, 189] on p "to Alliance MSP Limited" at bounding box center [333, 192] width 165 height 7
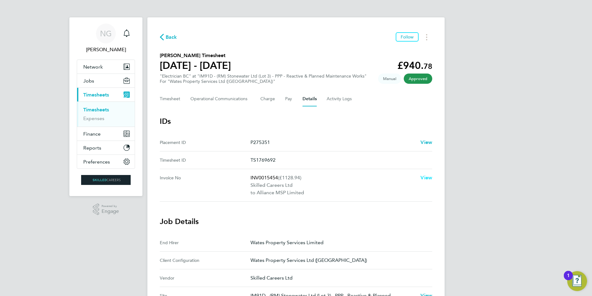
click at [423, 177] on span "View" at bounding box center [427, 177] width 12 height 6
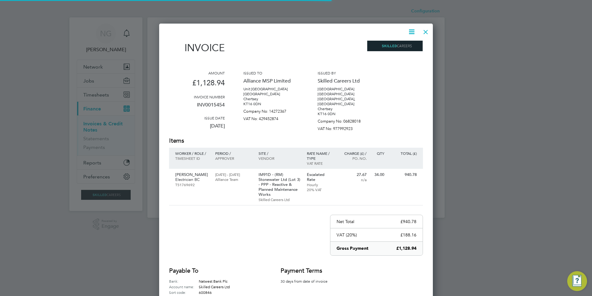
scroll to position [310, 274]
click at [424, 32] on div at bounding box center [425, 30] width 11 height 11
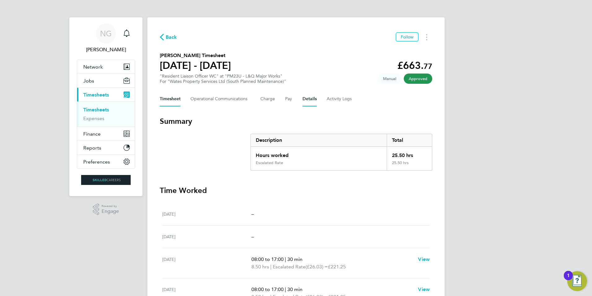
click at [308, 100] on button "Details" at bounding box center [310, 98] width 14 height 15
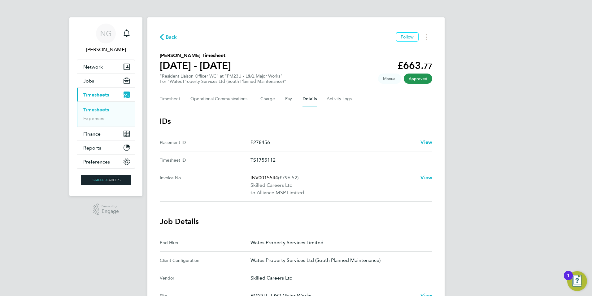
click at [282, 180] on span "(£796.52)" at bounding box center [288, 177] width 20 height 6
click at [423, 177] on span "View" at bounding box center [427, 177] width 12 height 6
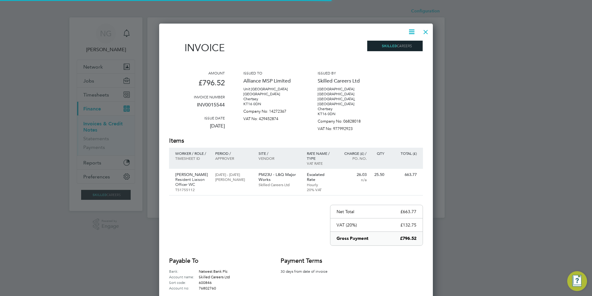
scroll to position [300, 274]
click at [426, 32] on div at bounding box center [425, 30] width 11 height 11
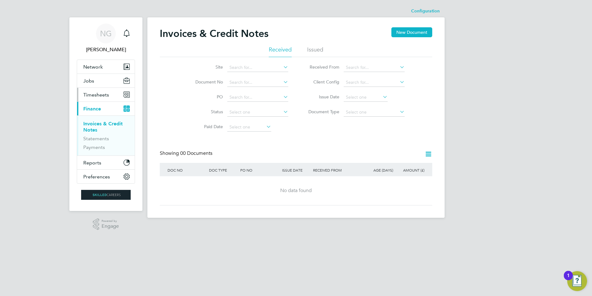
click at [90, 95] on span "Timesheets" at bounding box center [96, 95] width 26 height 6
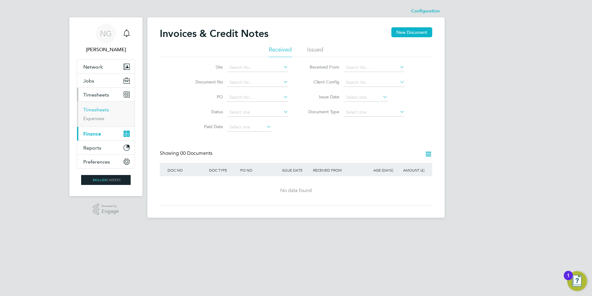
click at [96, 108] on link "Timesheets" at bounding box center [96, 110] width 26 height 6
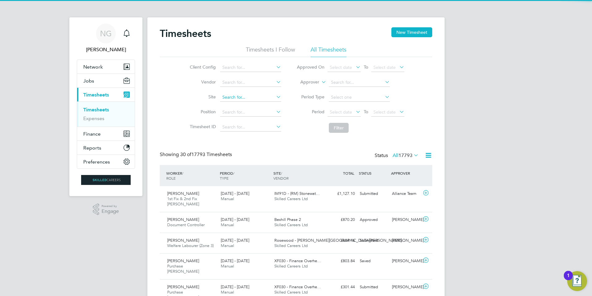
click at [232, 96] on input at bounding box center [250, 97] width 61 height 9
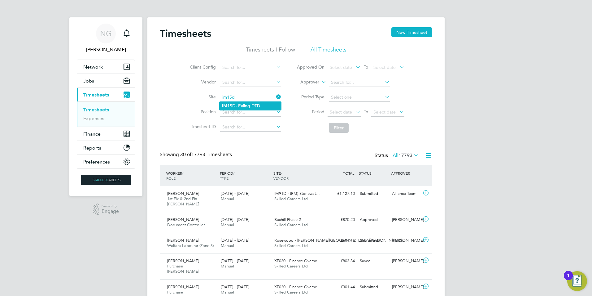
click at [257, 104] on li "IM15D - Ealing DTD" at bounding box center [251, 106] width 62 height 8
type input "IM15D - Ealing DTD"
click at [98, 133] on span "Finance" at bounding box center [91, 134] width 17 height 6
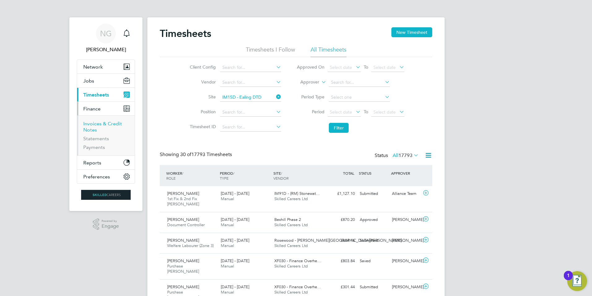
click at [100, 122] on link "Invoices & Credit Notes" at bounding box center [102, 127] width 39 height 12
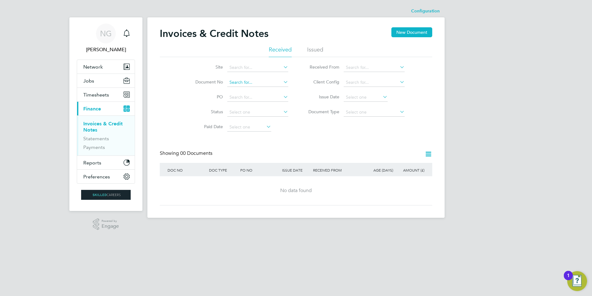
click at [236, 79] on input at bounding box center [257, 82] width 61 height 9
type input "inv0015838"
click at [317, 49] on li "Issued" at bounding box center [315, 51] width 16 height 11
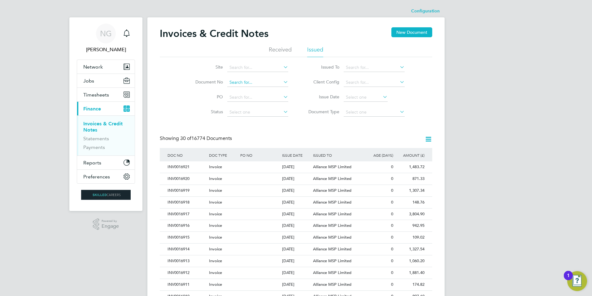
click at [252, 81] on input at bounding box center [257, 82] width 61 height 9
click at [244, 90] on b "INV0015838" at bounding box center [242, 90] width 25 height 5
type input "INV0015838"
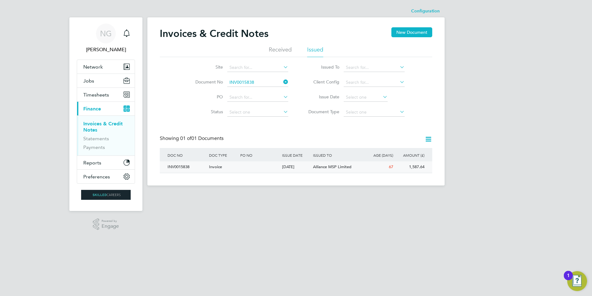
click at [339, 167] on span "Alliance MSP Limited" at bounding box center [332, 166] width 38 height 5
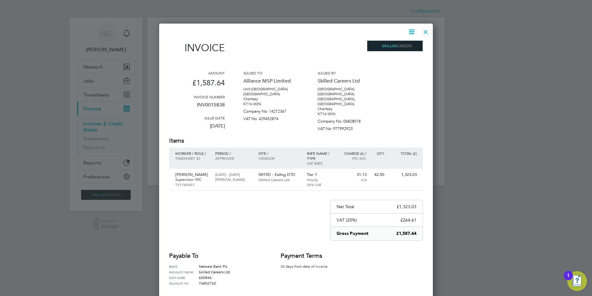
click at [424, 32] on div at bounding box center [425, 30] width 11 height 11
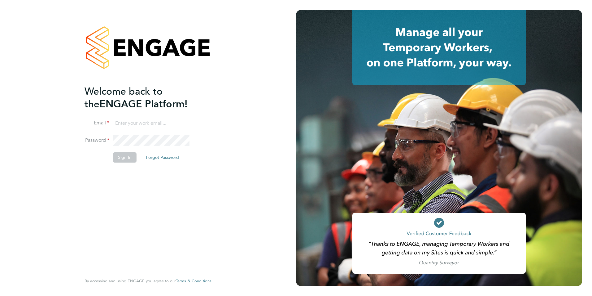
type input "[EMAIL_ADDRESS][DOMAIN_NAME]"
click at [121, 156] on button "Sign In" at bounding box center [125, 157] width 24 height 10
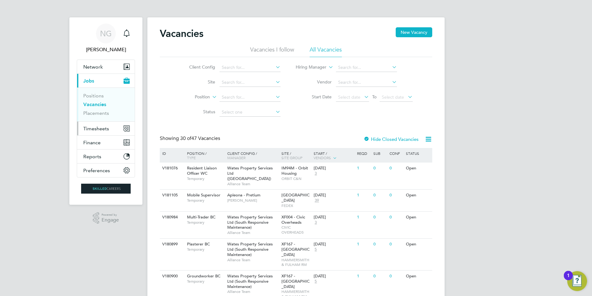
click at [97, 129] on span "Timesheets" at bounding box center [96, 128] width 26 height 6
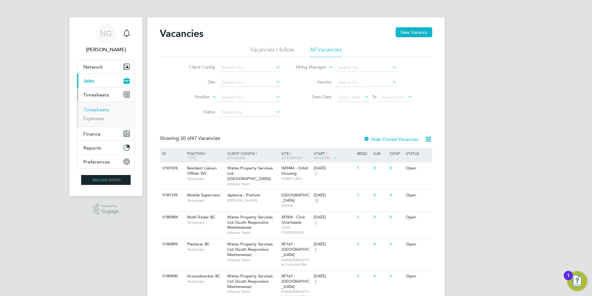
click at [94, 110] on link "Timesheets" at bounding box center [96, 110] width 26 height 6
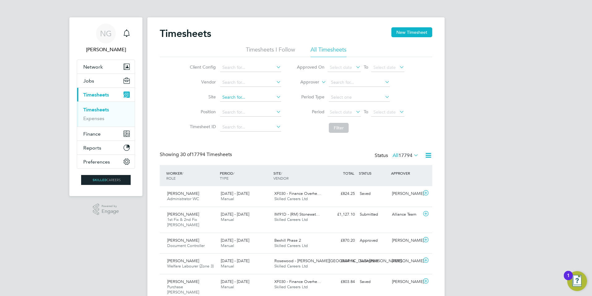
click at [242, 95] on input at bounding box center [250, 97] width 61 height 9
click at [261, 106] on li "IM16V - Notting Hill Damp & Mould" at bounding box center [257, 106] width 74 height 8
type input "IM16V - Notting Hill Damp & Mould"
click at [355, 112] on icon at bounding box center [355, 111] width 0 height 9
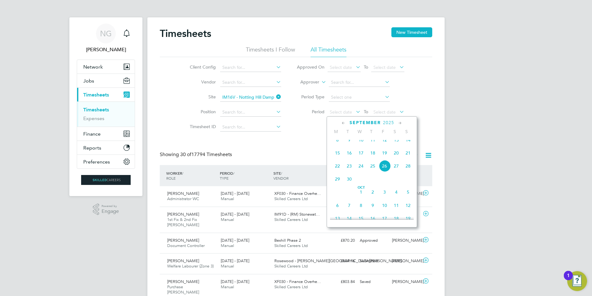
click at [347, 123] on div "September 2025" at bounding box center [372, 123] width 84 height 6
drag, startPoint x: 347, startPoint y: 123, endPoint x: 343, endPoint y: 122, distance: 3.8
click at [343, 122] on icon at bounding box center [344, 123] width 6 height 7
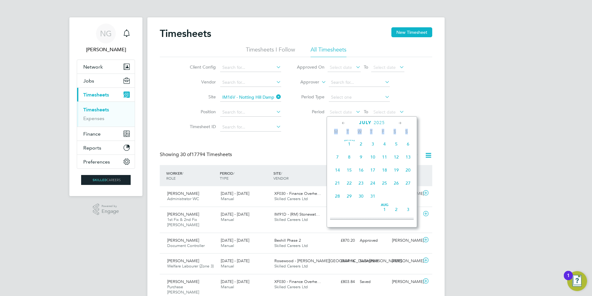
click at [343, 122] on icon at bounding box center [344, 123] width 6 height 7
click at [401, 123] on icon at bounding box center [400, 123] width 6 height 7
click at [393, 198] on span "28" at bounding box center [397, 196] width 12 height 12
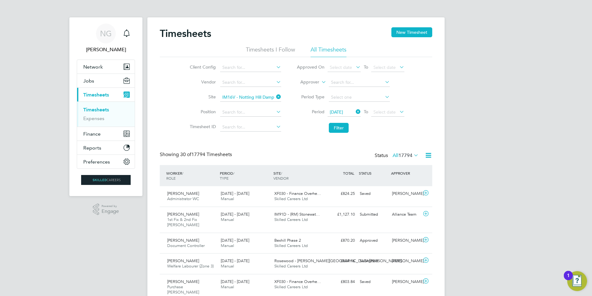
click at [398, 112] on icon at bounding box center [398, 111] width 0 height 9
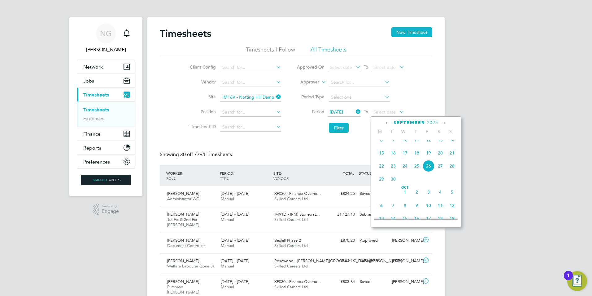
click at [388, 122] on icon at bounding box center [388, 123] width 6 height 7
drag, startPoint x: 428, startPoint y: 145, endPoint x: 416, endPoint y: 142, distance: 12.2
click at [428, 145] on span "4" at bounding box center [429, 144] width 12 height 12
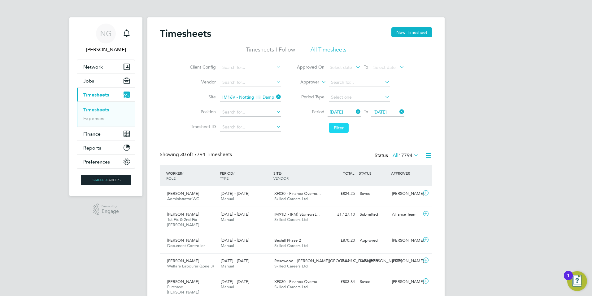
click at [340, 130] on button "Filter" at bounding box center [339, 128] width 20 height 10
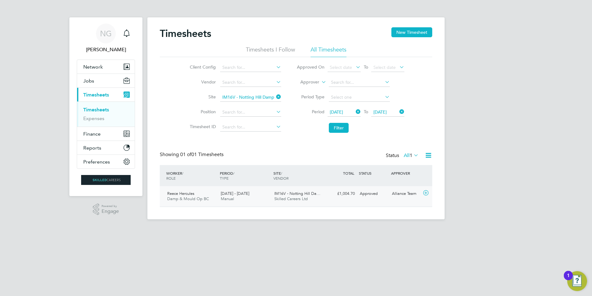
click at [241, 192] on span "28 Jun - 4 Jul 2025" at bounding box center [235, 193] width 29 height 5
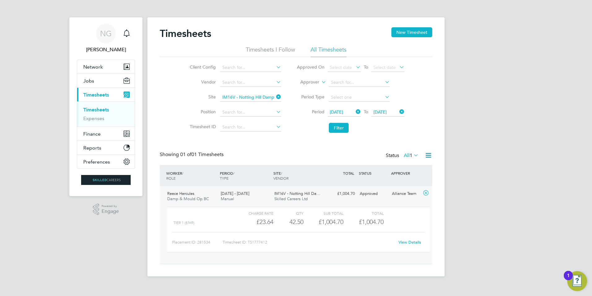
click at [416, 242] on link "View Details" at bounding box center [410, 241] width 23 height 5
click at [275, 95] on icon at bounding box center [275, 96] width 0 height 9
click at [262, 97] on input at bounding box center [250, 97] width 61 height 9
click at [243, 106] on li "PM24F - Thurrock Transforming Homes" at bounding box center [260, 106] width 81 height 8
type input "PM24F - Thurrock Transforming Homes"
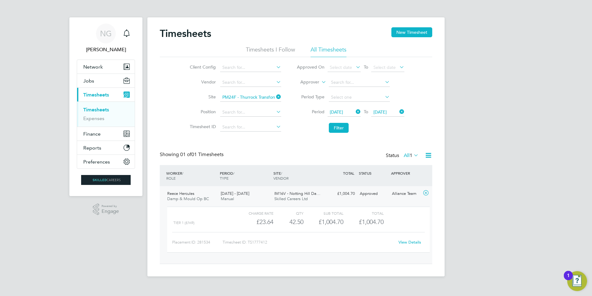
click at [242, 124] on input at bounding box center [250, 127] width 61 height 9
type input "ts1770171"
click at [275, 95] on icon at bounding box center [275, 96] width 0 height 9
click at [243, 128] on input at bounding box center [250, 127] width 61 height 9
type input "ts1770171"
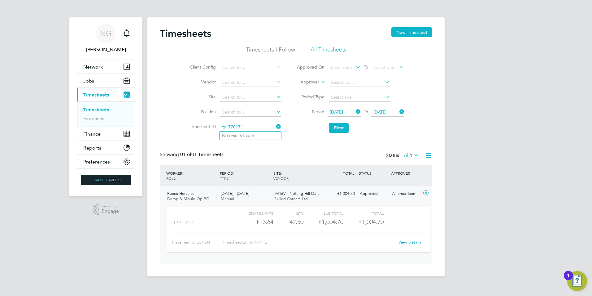
click at [355, 111] on icon at bounding box center [355, 111] width 0 height 9
click at [405, 111] on li "Period Select date To 04 Jul 2025" at bounding box center [350, 112] width 123 height 15
click at [398, 110] on icon at bounding box center [398, 111] width 0 height 9
click at [242, 126] on input at bounding box center [250, 127] width 61 height 9
type input "ts1770171"
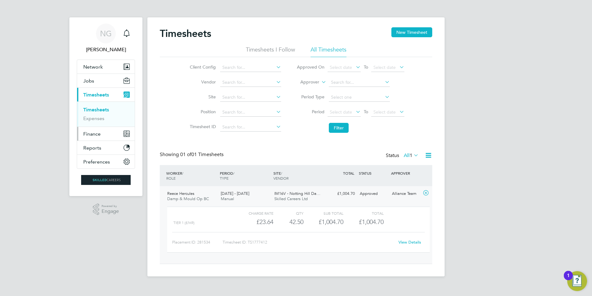
click at [93, 136] on span "Finance" at bounding box center [91, 134] width 17 height 6
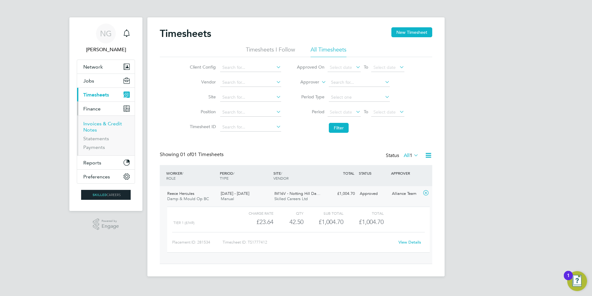
click at [94, 124] on link "Invoices & Credit Notes" at bounding box center [102, 127] width 39 height 12
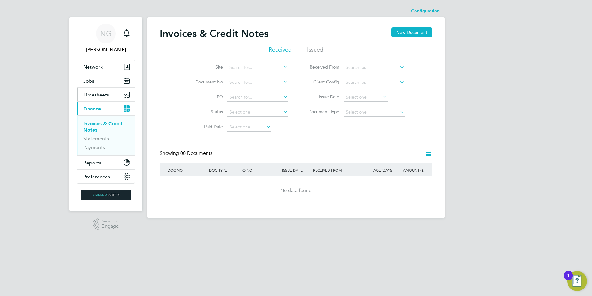
click at [98, 94] on span "Timesheets" at bounding box center [96, 95] width 26 height 6
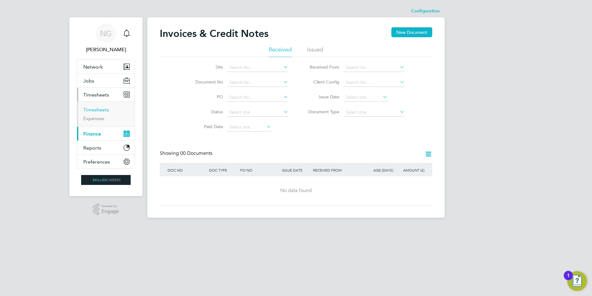
click at [98, 109] on link "Timesheets" at bounding box center [96, 110] width 26 height 6
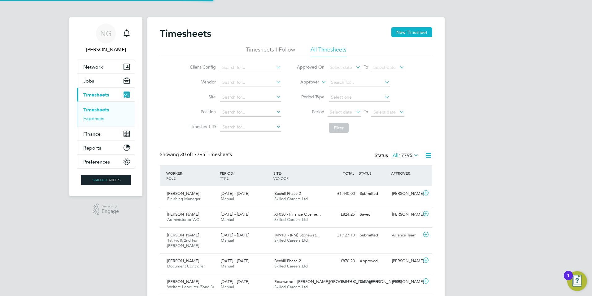
scroll to position [21, 54]
click at [101, 121] on li "Expenses" at bounding box center [106, 118] width 46 height 6
click at [99, 119] on link "Expenses" at bounding box center [93, 118] width 21 height 6
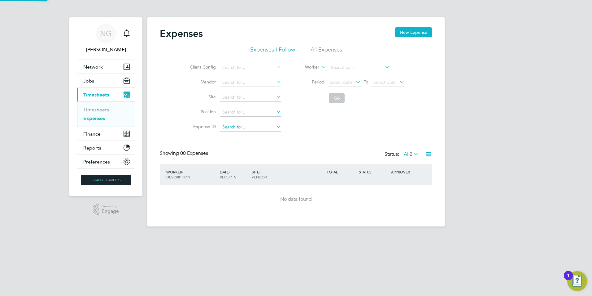
click at [232, 123] on input at bounding box center [250, 127] width 61 height 9
click at [239, 132] on li "TS1770171" at bounding box center [251, 135] width 62 height 8
type input "TS1770171"
click at [339, 97] on button "Go" at bounding box center [337, 98] width 16 height 10
click at [327, 48] on li "All Expenses" at bounding box center [327, 51] width 32 height 11
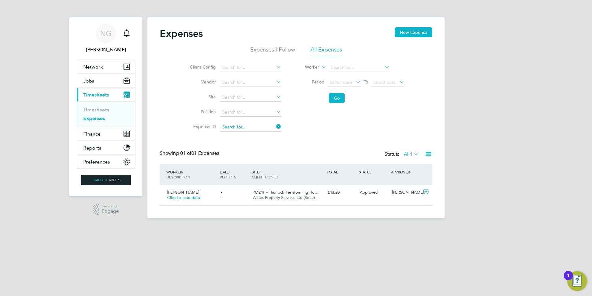
click at [251, 124] on input at bounding box center [250, 127] width 61 height 9
click at [251, 134] on li "TS1739519" at bounding box center [251, 135] width 62 height 8
type input "TS1739519"
click at [337, 100] on button "Go" at bounding box center [337, 98] width 16 height 10
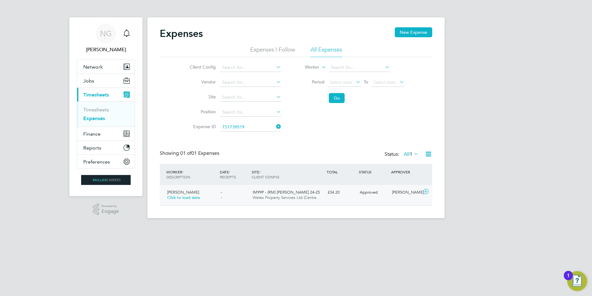
click at [311, 195] on span "Wates Property Services Ltd (Centra…" at bounding box center [287, 197] width 68 height 5
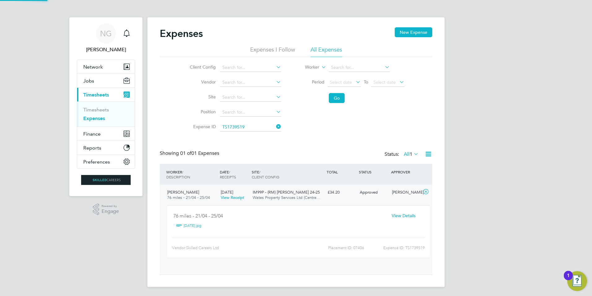
scroll to position [10, 112]
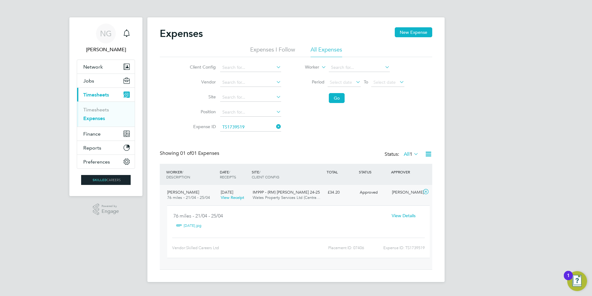
click at [415, 215] on span "View Details" at bounding box center [404, 216] width 24 height 6
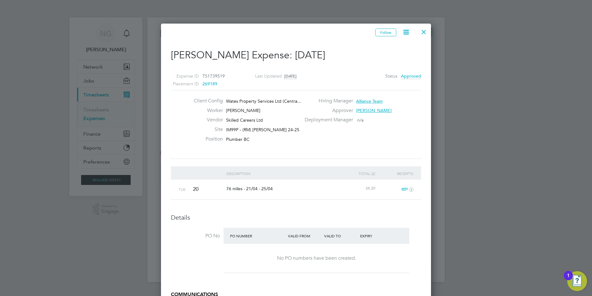
click at [423, 27] on div at bounding box center [424, 30] width 11 height 11
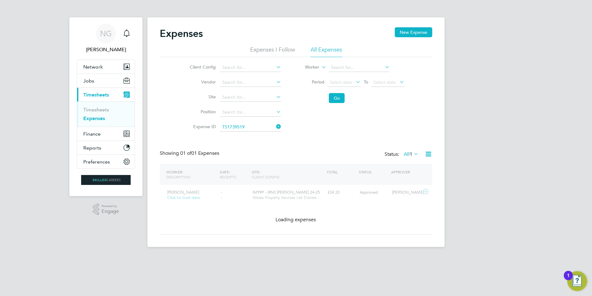
scroll to position [16, 75]
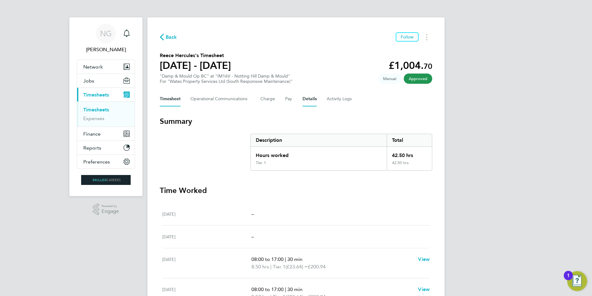
click at [311, 99] on button "Details" at bounding box center [310, 98] width 14 height 15
